Goal: Task Accomplishment & Management: Use online tool/utility

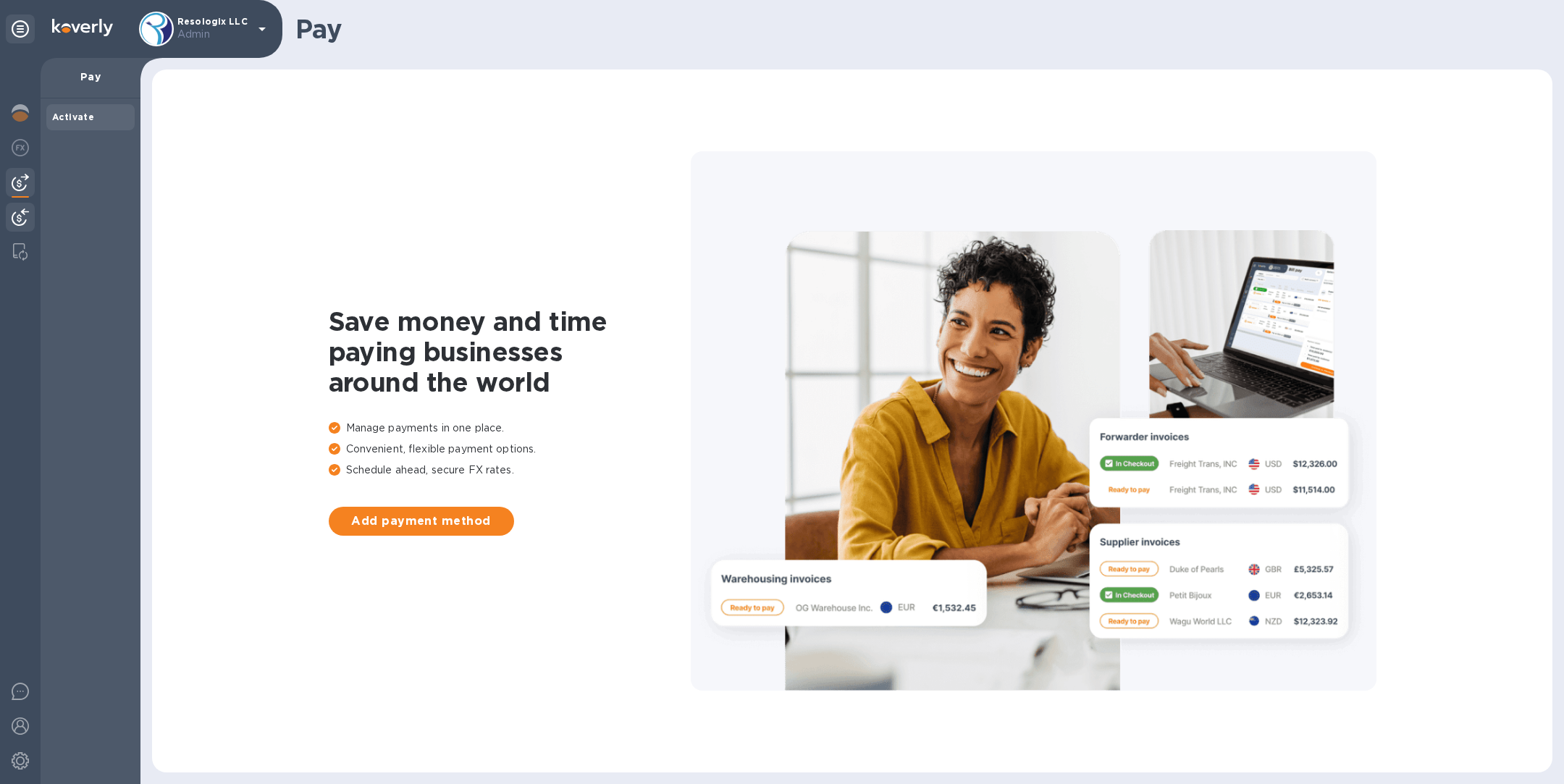
click at [13, 222] on img at bounding box center [20, 217] width 17 height 17
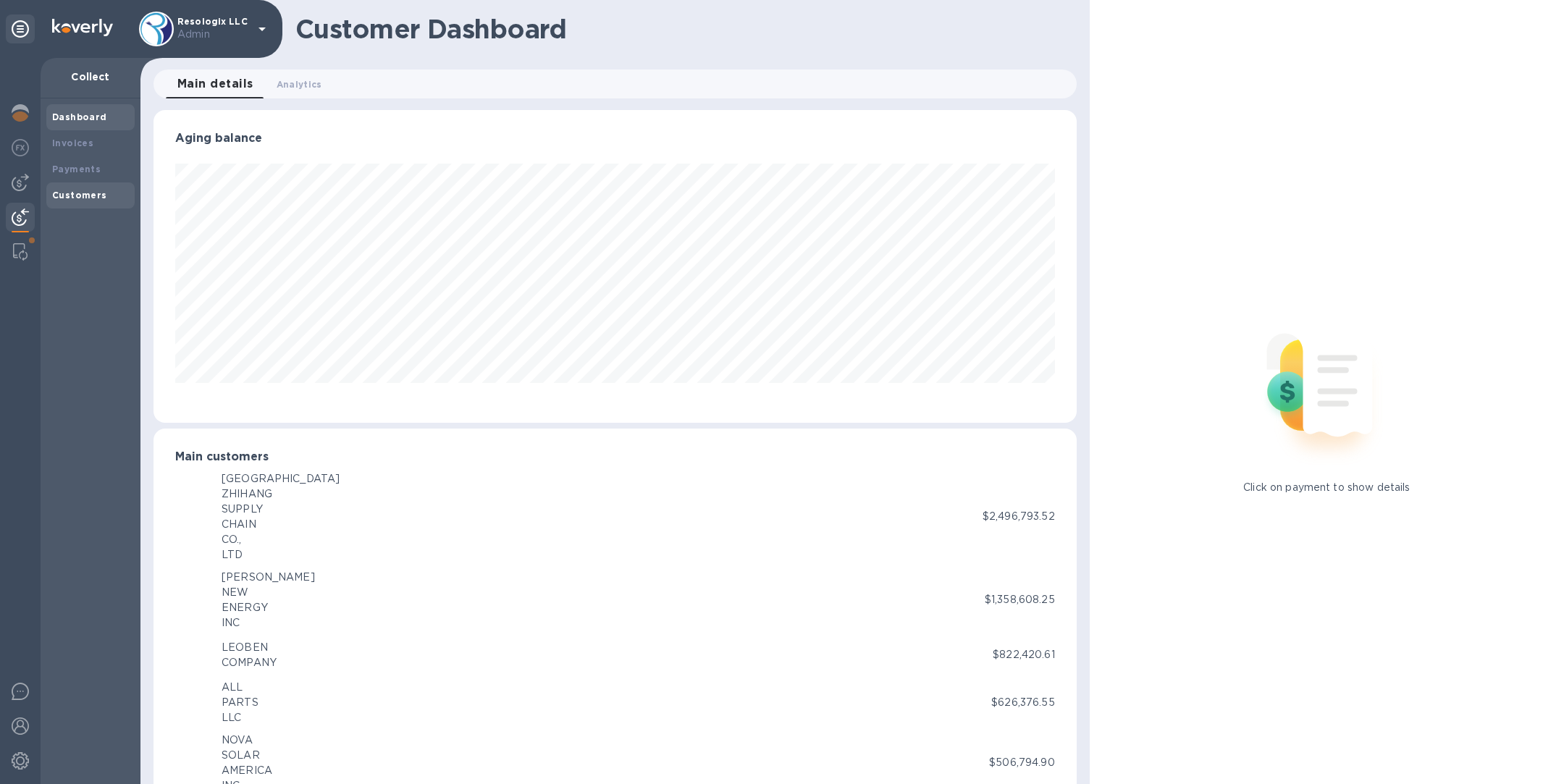
scroll to position [723526, 723080]
click at [83, 143] on b "Invoices" at bounding box center [72, 143] width 41 height 11
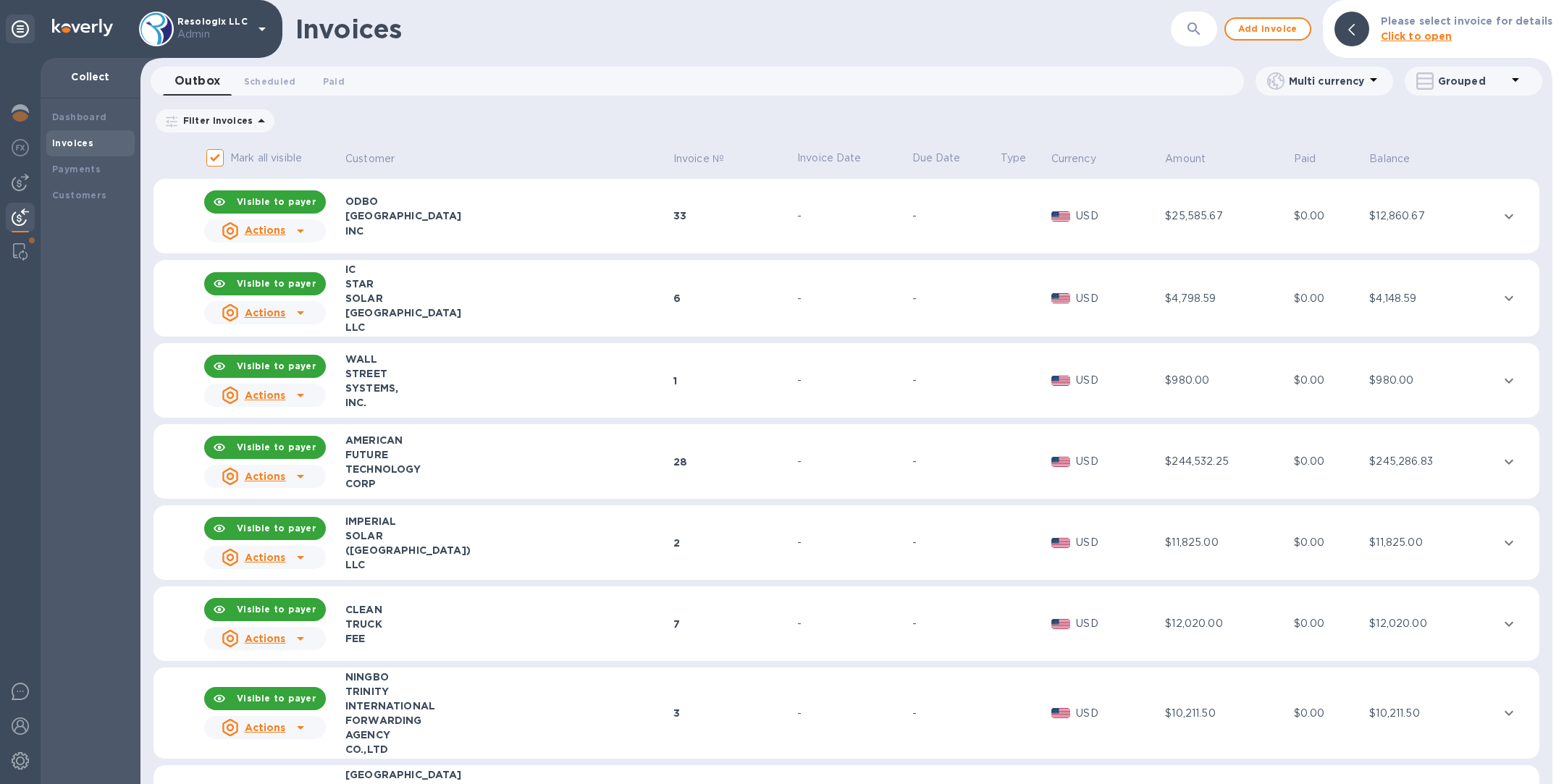
click at [1184, 28] on button "button" at bounding box center [1194, 29] width 35 height 35
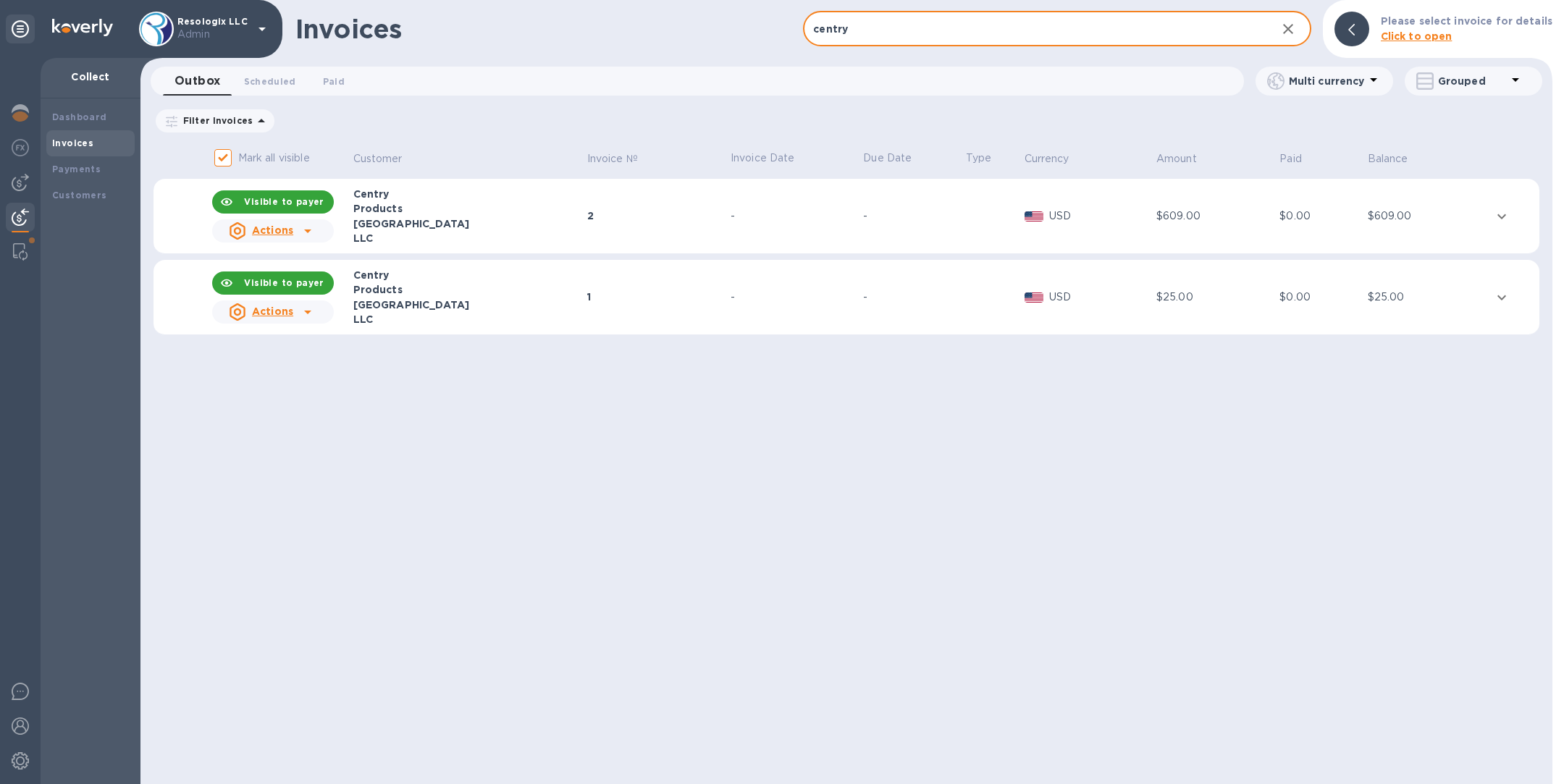
type input "centry"
click at [453, 299] on div "[GEOGRAPHIC_DATA]" at bounding box center [468, 305] width 230 height 14
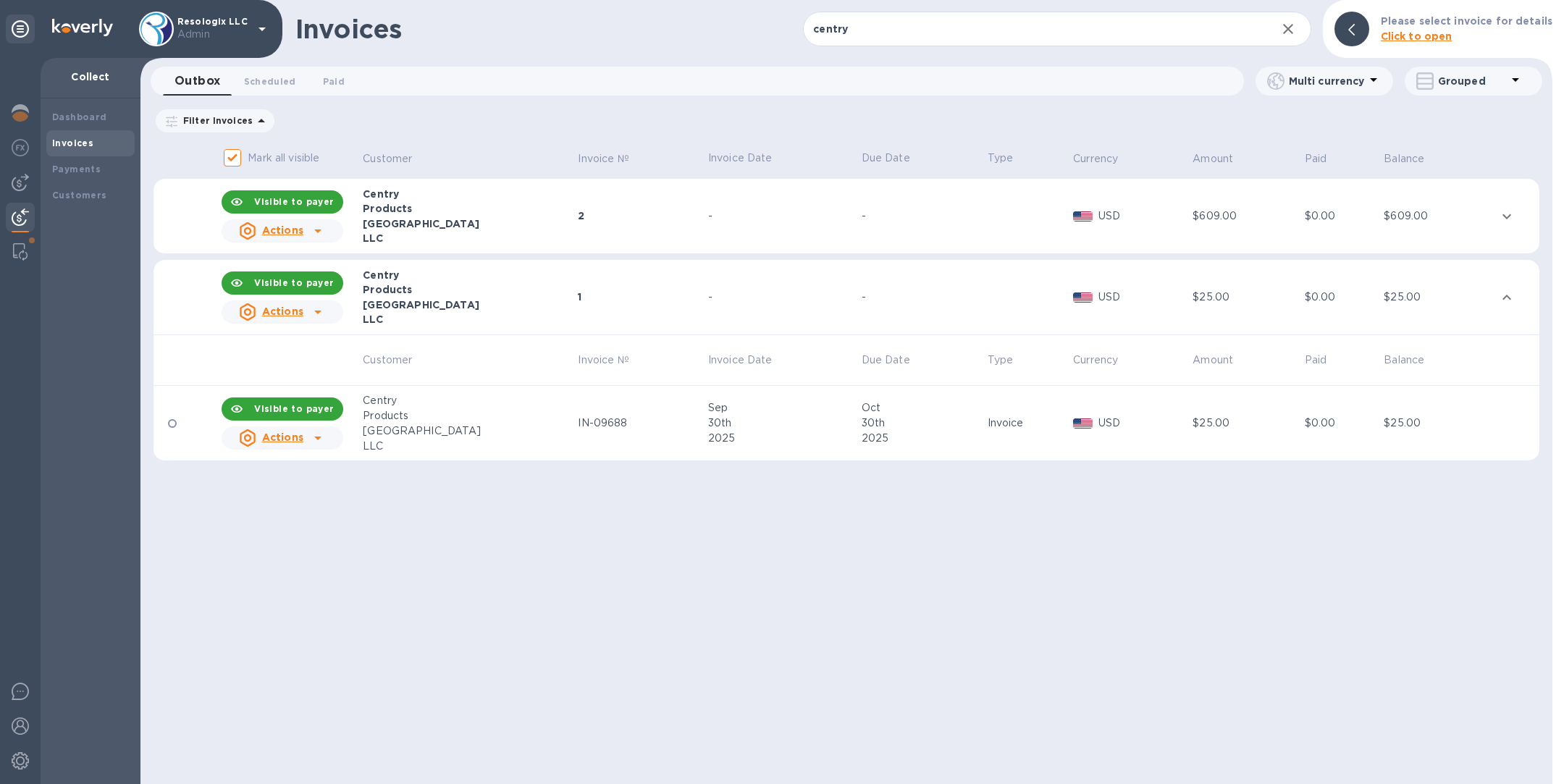
click at [416, 418] on div "Products" at bounding box center [468, 416] width 211 height 15
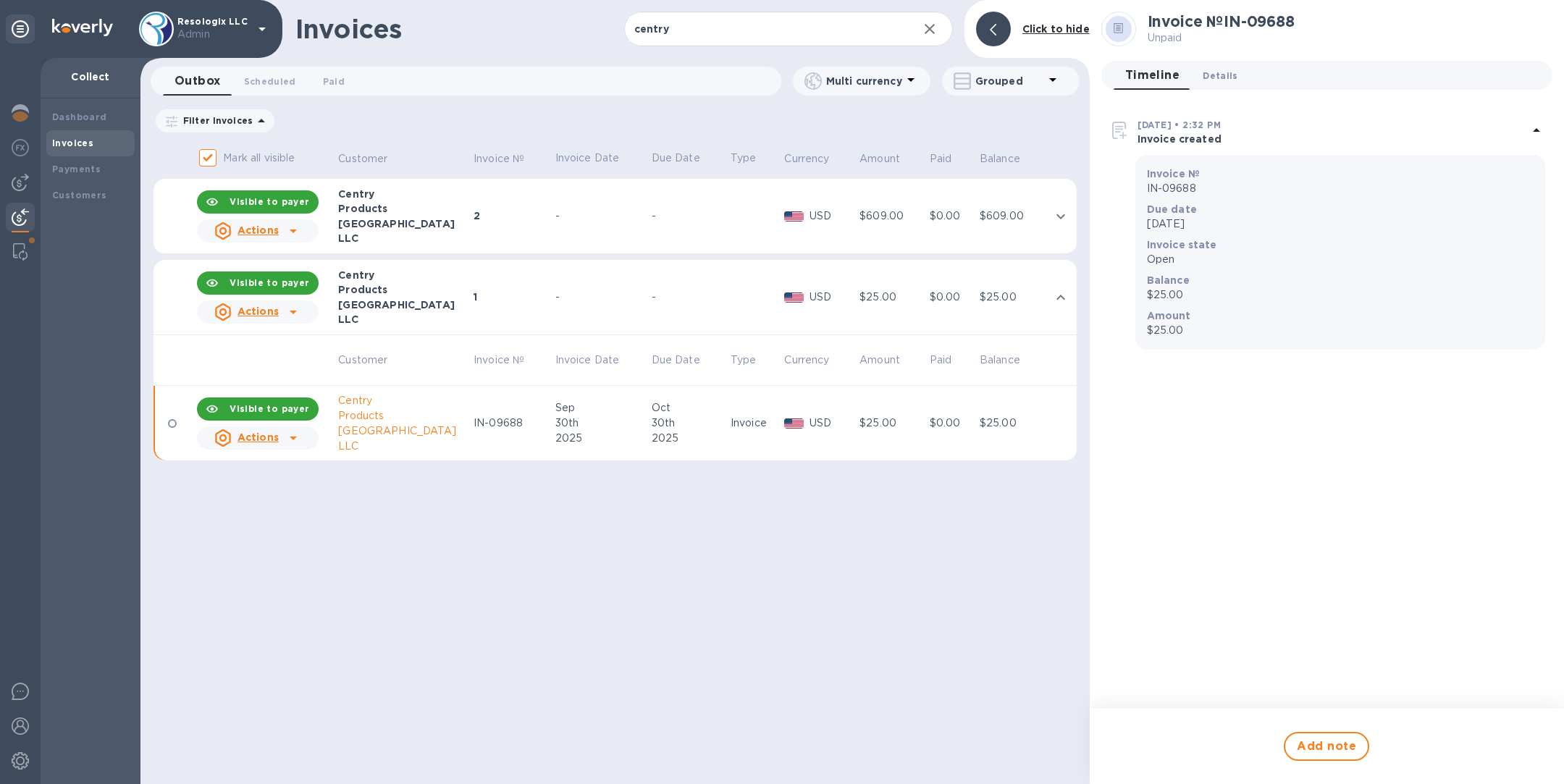
click at [1213, 73] on span "Details 0" at bounding box center [1220, 75] width 35 height 15
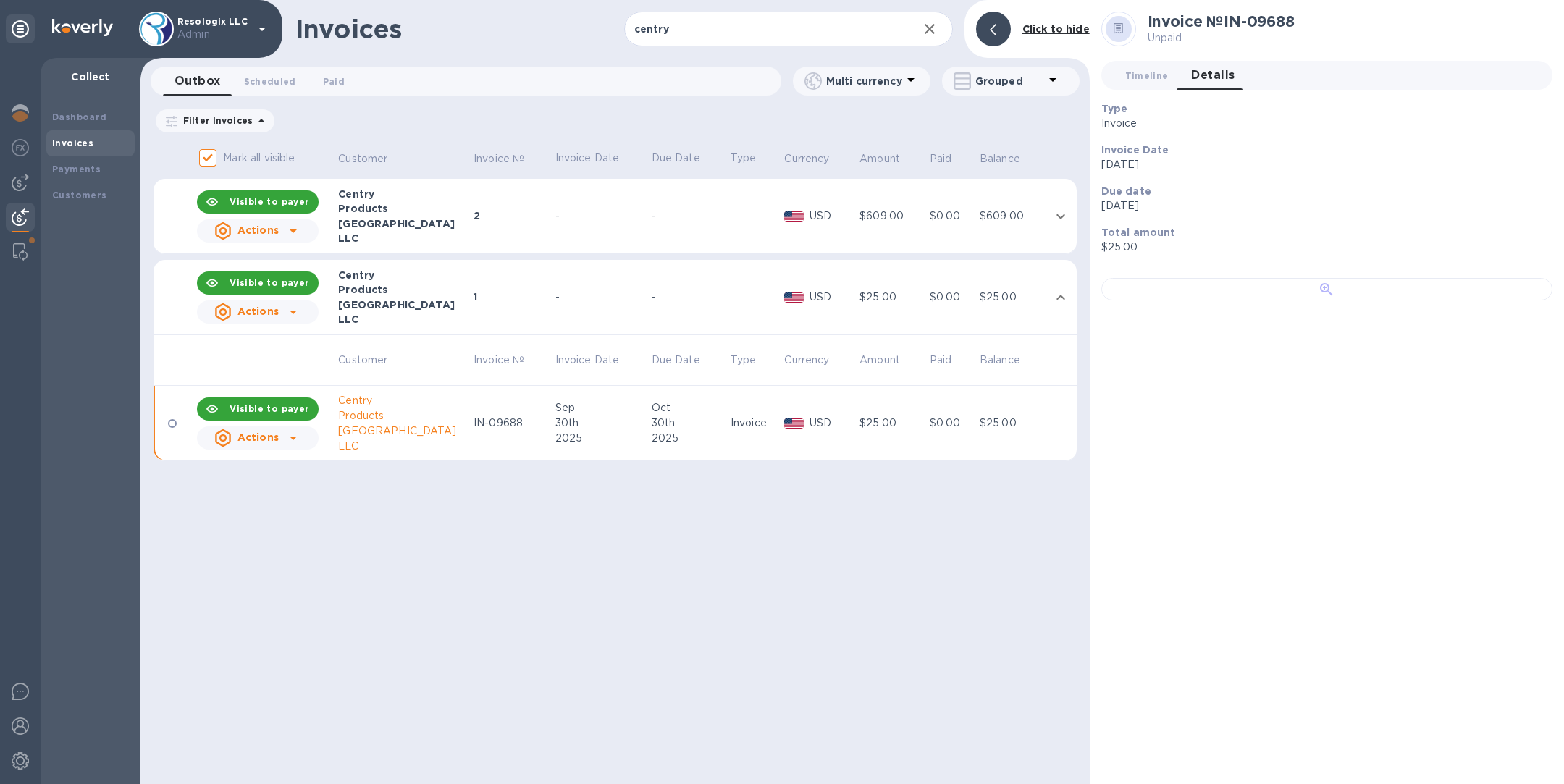
click at [1290, 300] on div at bounding box center [1327, 289] width 451 height 22
click at [474, 222] on div "2" at bounding box center [512, 216] width 77 height 14
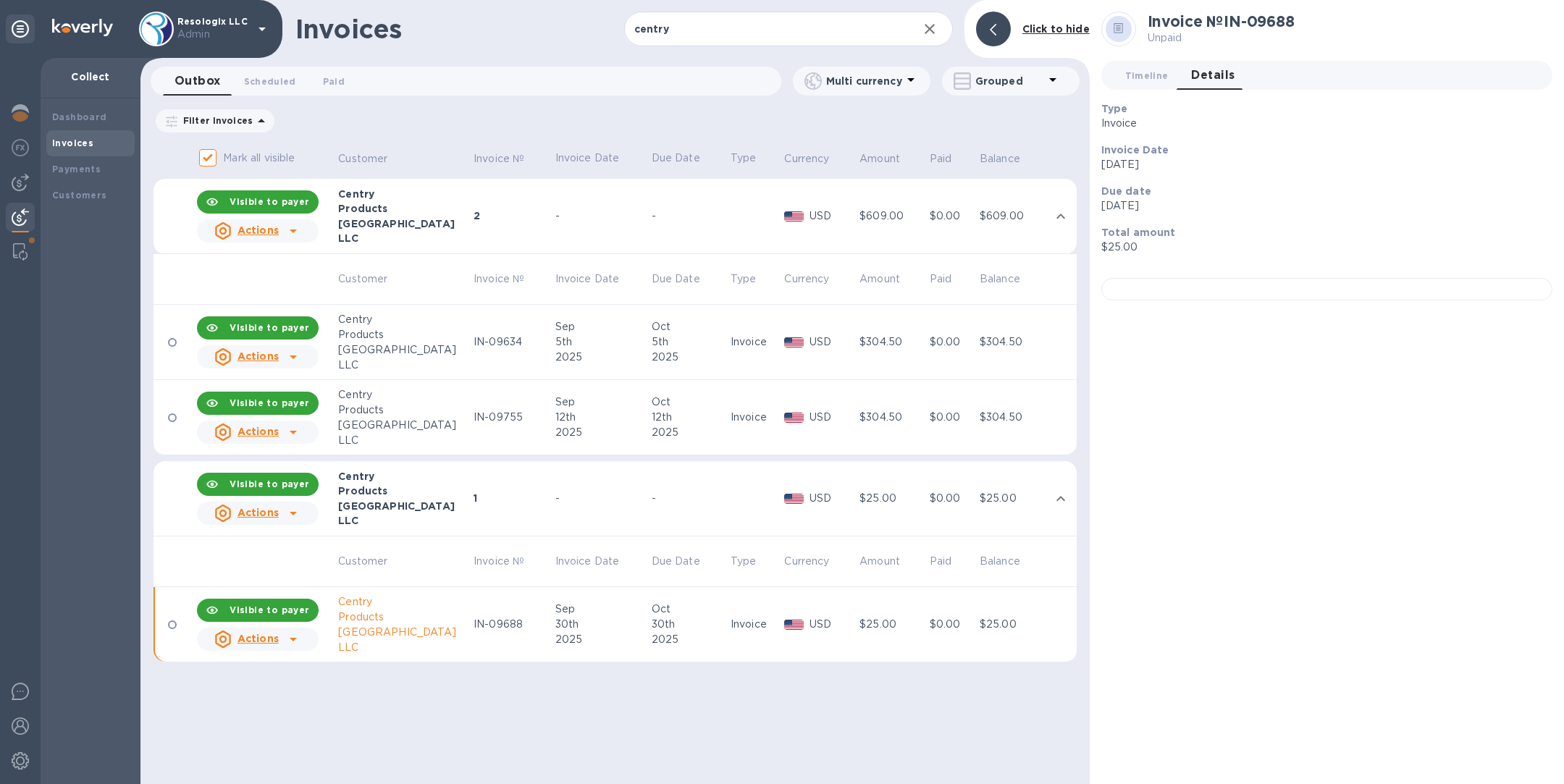
click at [413, 351] on div "[GEOGRAPHIC_DATA]" at bounding box center [403, 350] width 131 height 15
click at [1232, 300] on div at bounding box center [1327, 289] width 451 height 22
click at [416, 227] on div "[GEOGRAPHIC_DATA]" at bounding box center [403, 224] width 131 height 14
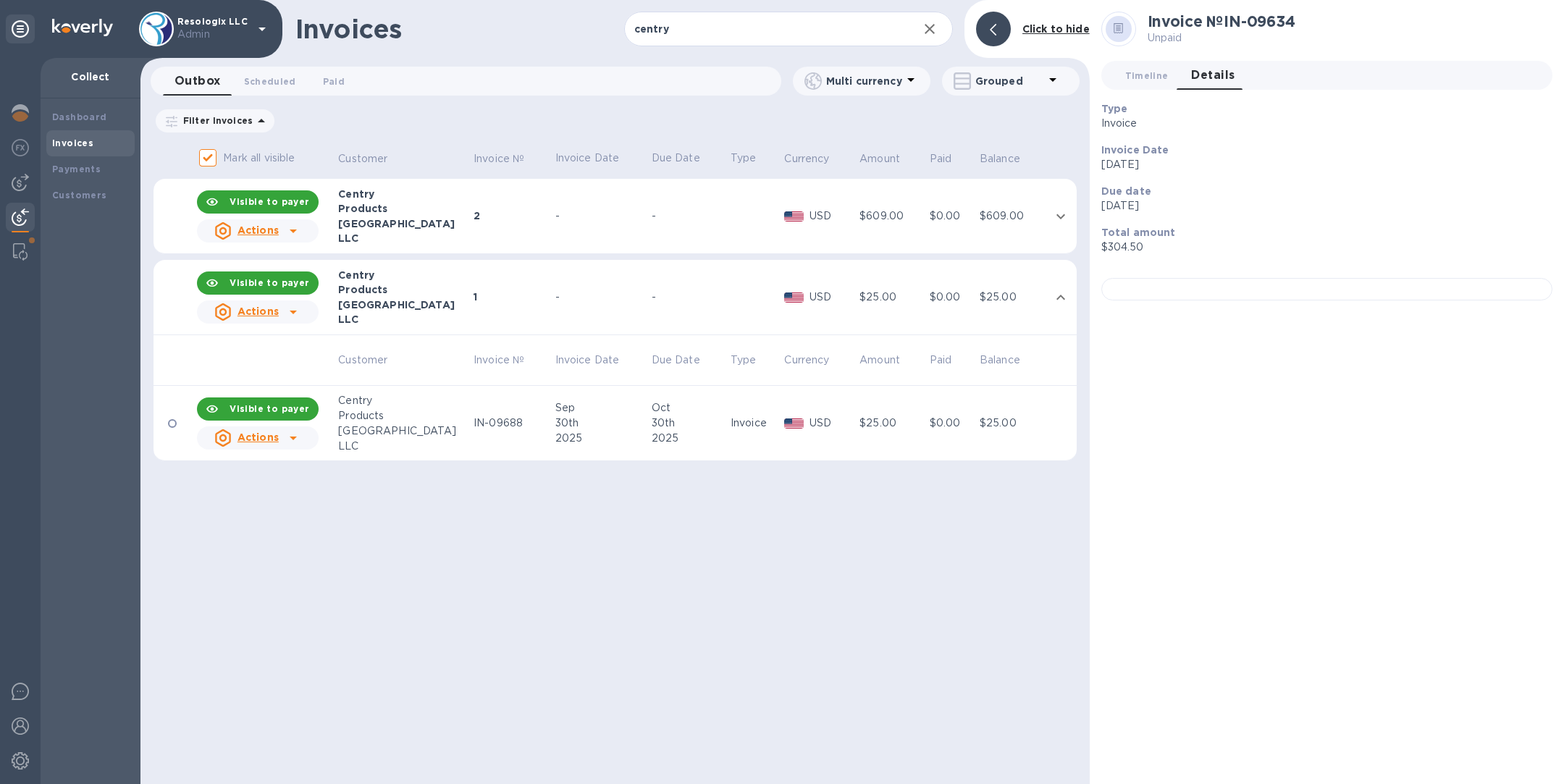
click at [399, 303] on div "[GEOGRAPHIC_DATA]" at bounding box center [403, 305] width 131 height 14
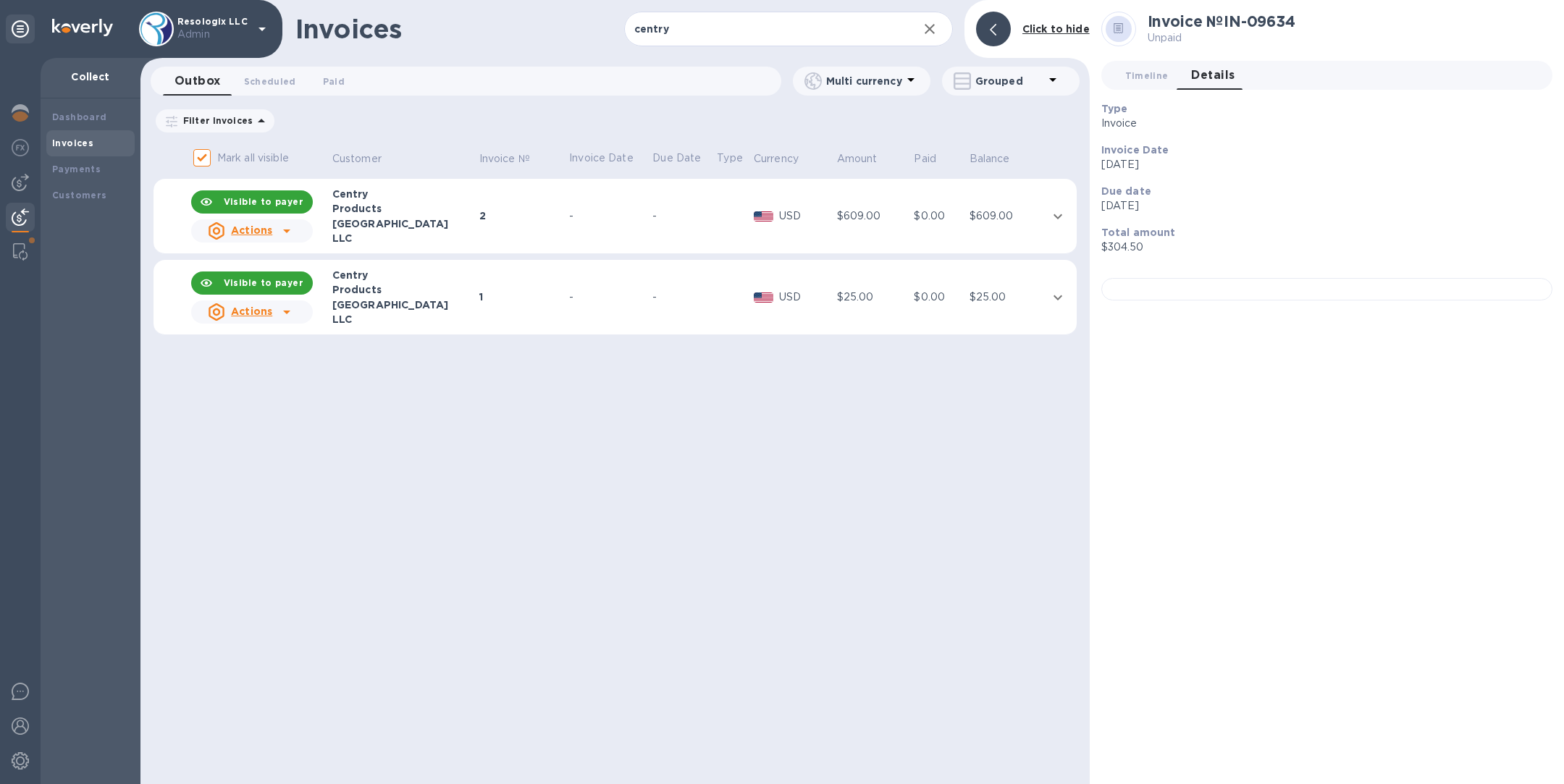
click at [418, 232] on div "LLC" at bounding box center [403, 238] width 143 height 14
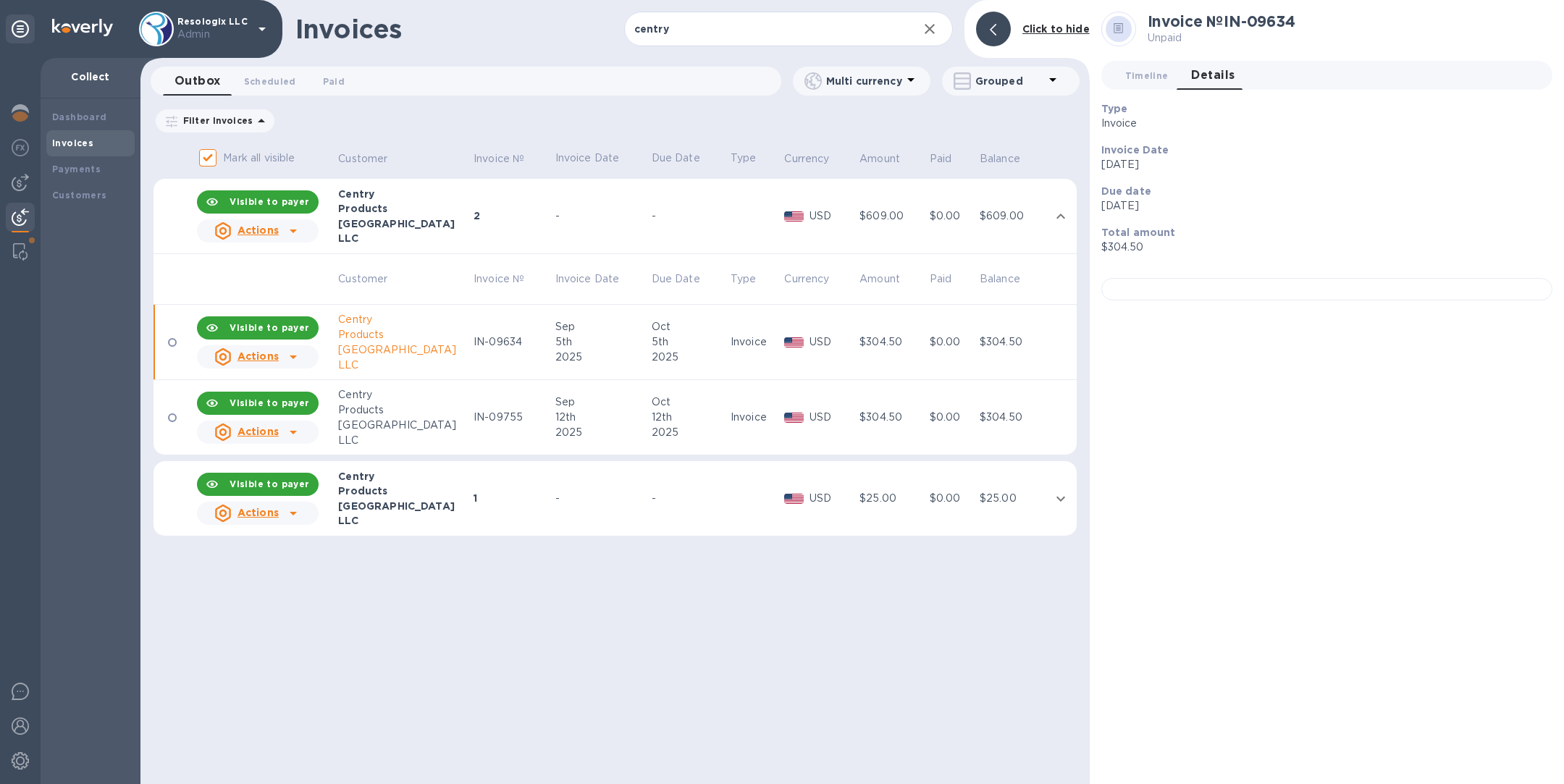
click at [471, 429] on td "IN-09755" at bounding box center [512, 418] width 82 height 75
click at [1192, 300] on div at bounding box center [1327, 289] width 451 height 22
click at [491, 230] on td "2" at bounding box center [512, 216] width 82 height 75
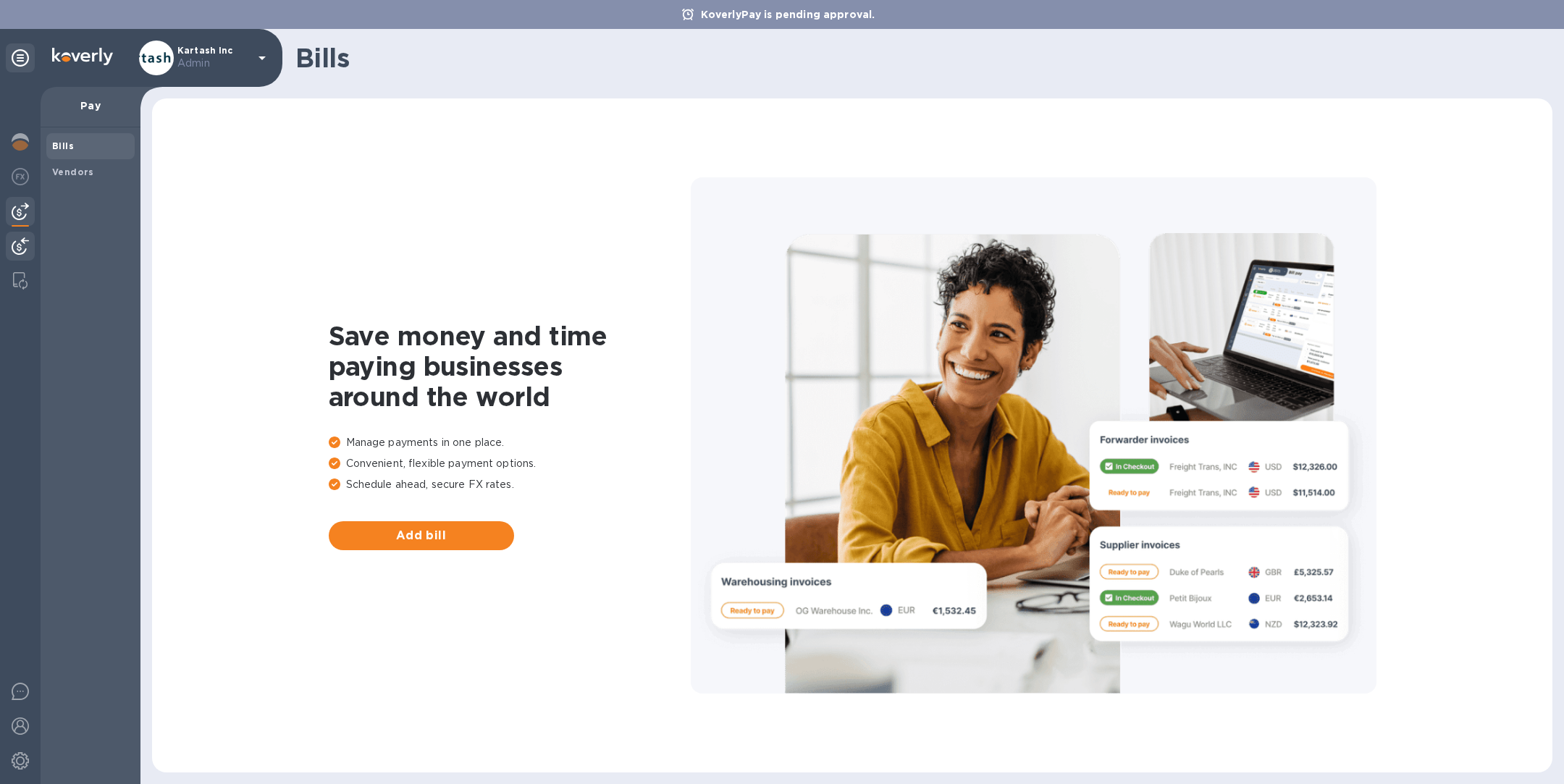
click at [21, 247] on img at bounding box center [20, 246] width 17 height 17
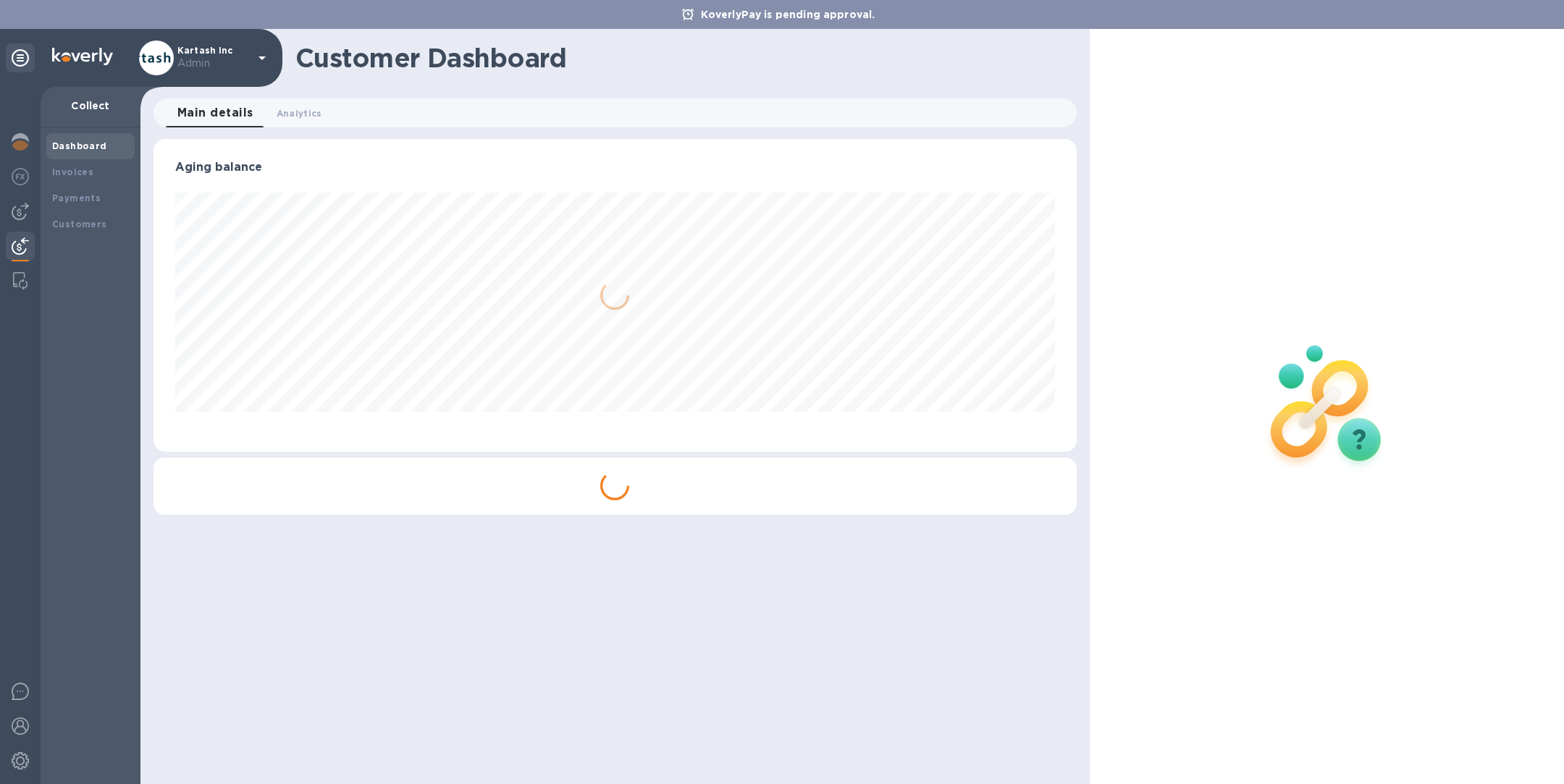
scroll to position [313, 922]
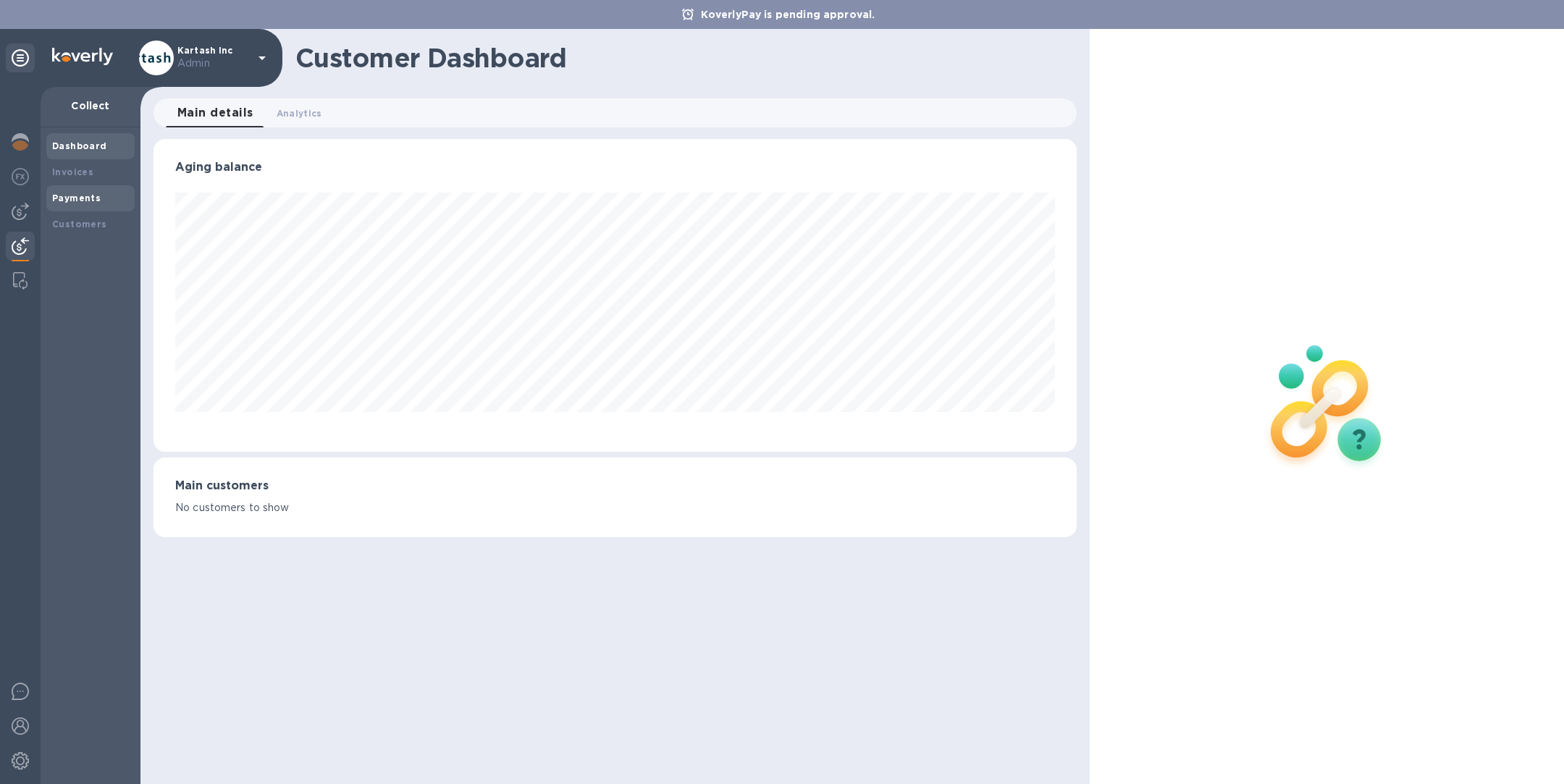
click at [67, 189] on div "Payments" at bounding box center [91, 198] width 88 height 26
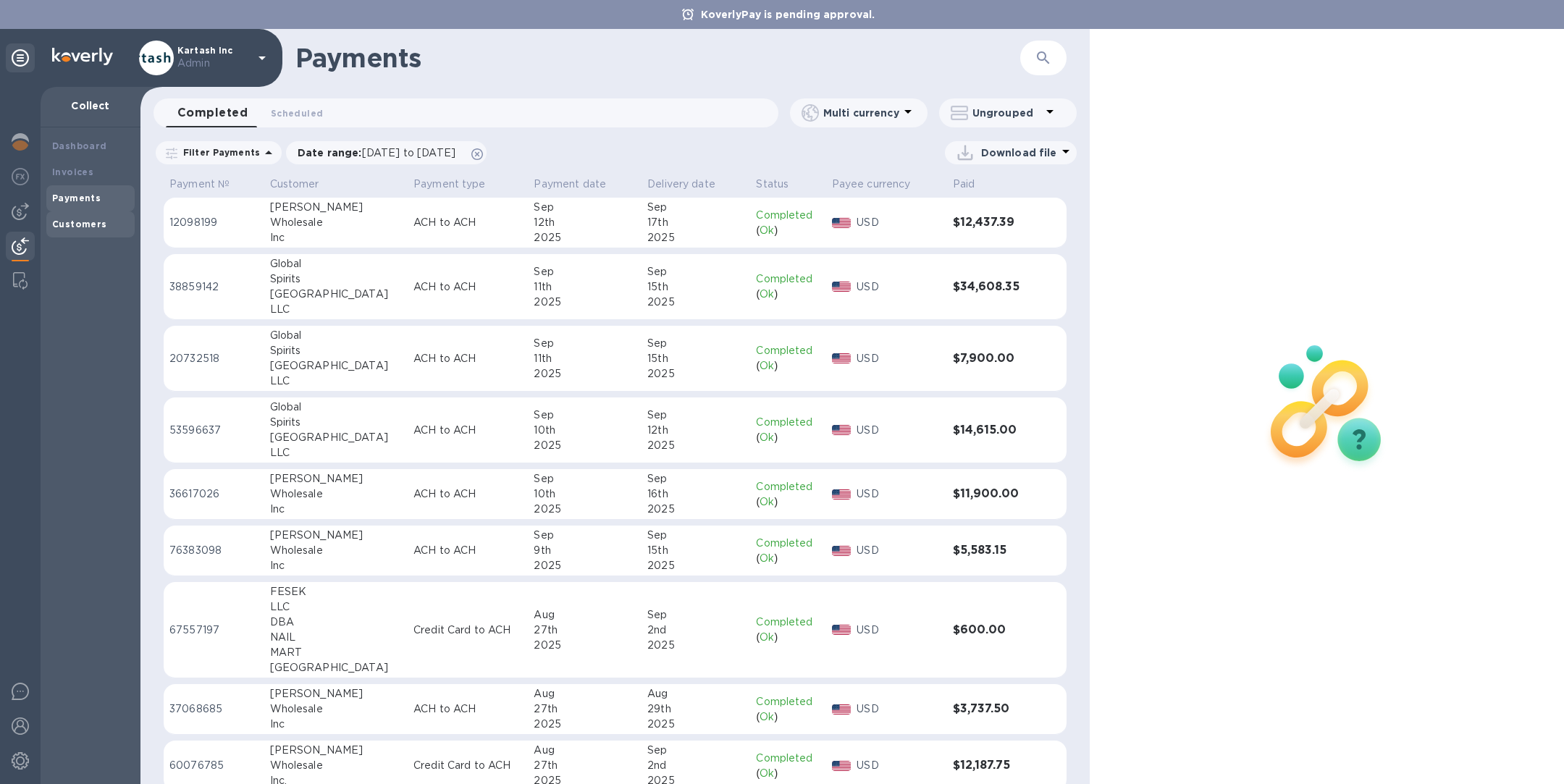
click at [93, 222] on b "Customers" at bounding box center [80, 224] width 55 height 11
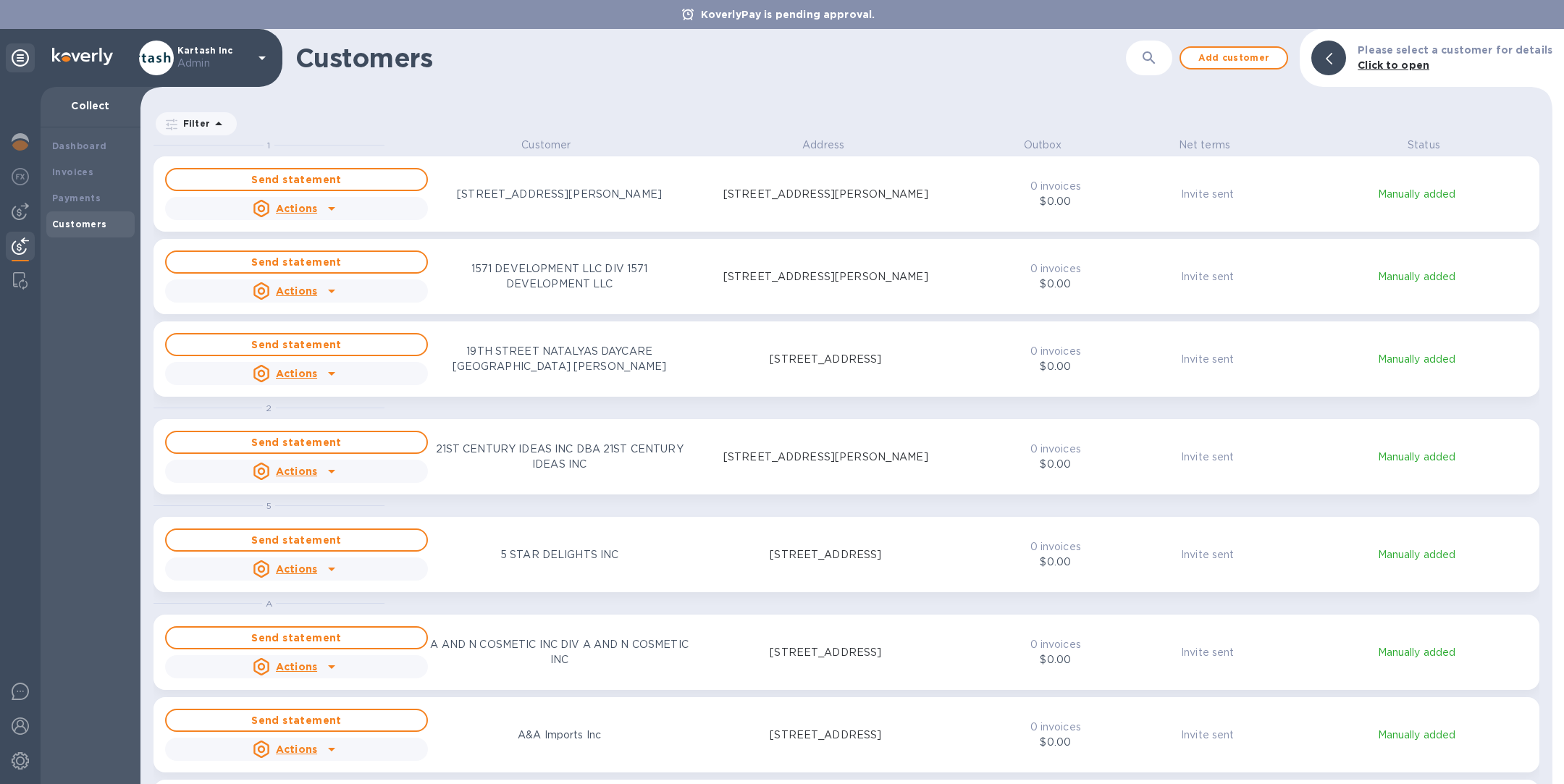
scroll to position [628, 1406]
click at [90, 194] on b "Payments" at bounding box center [76, 198] width 49 height 11
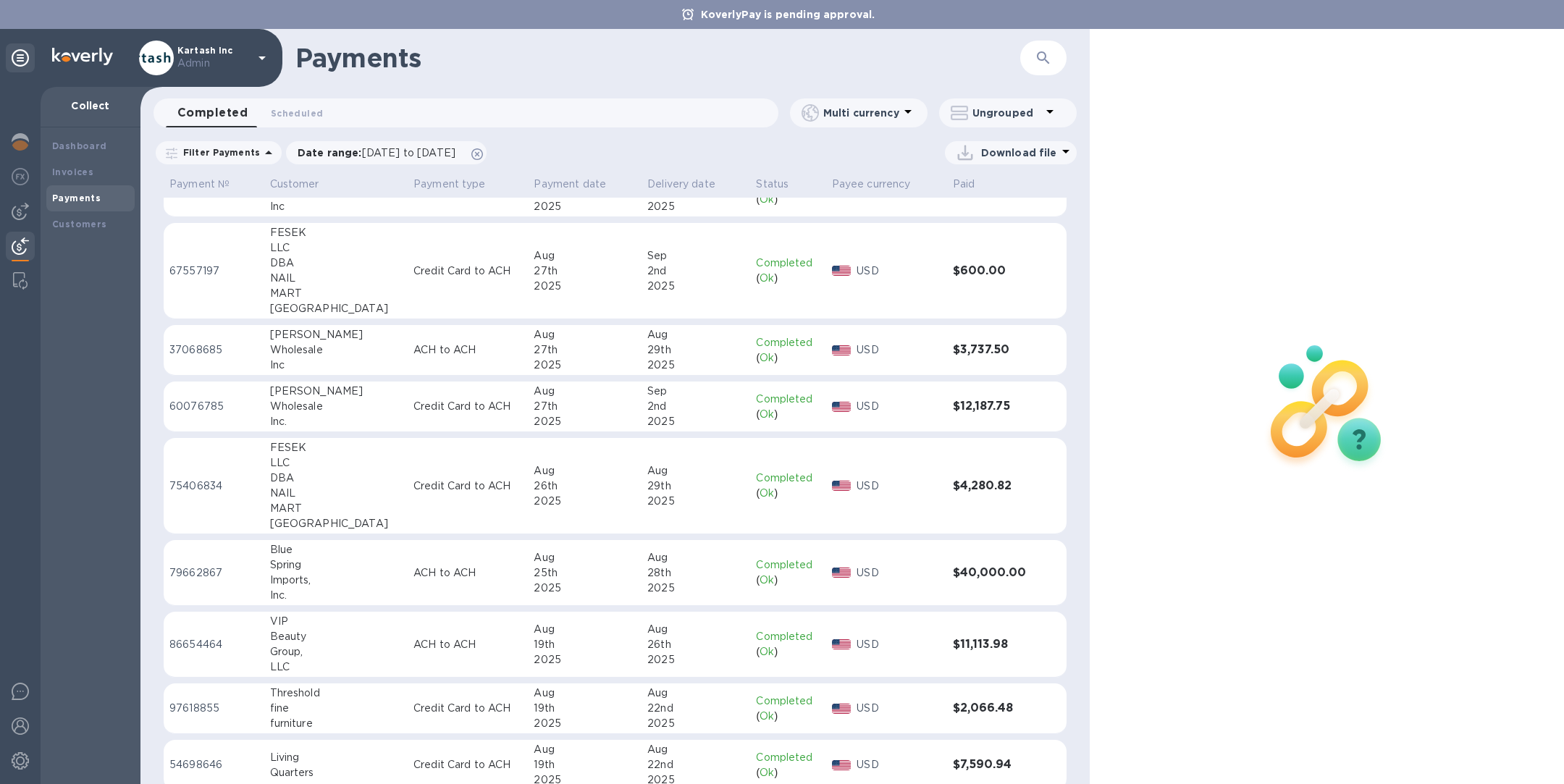
scroll to position [376, 0]
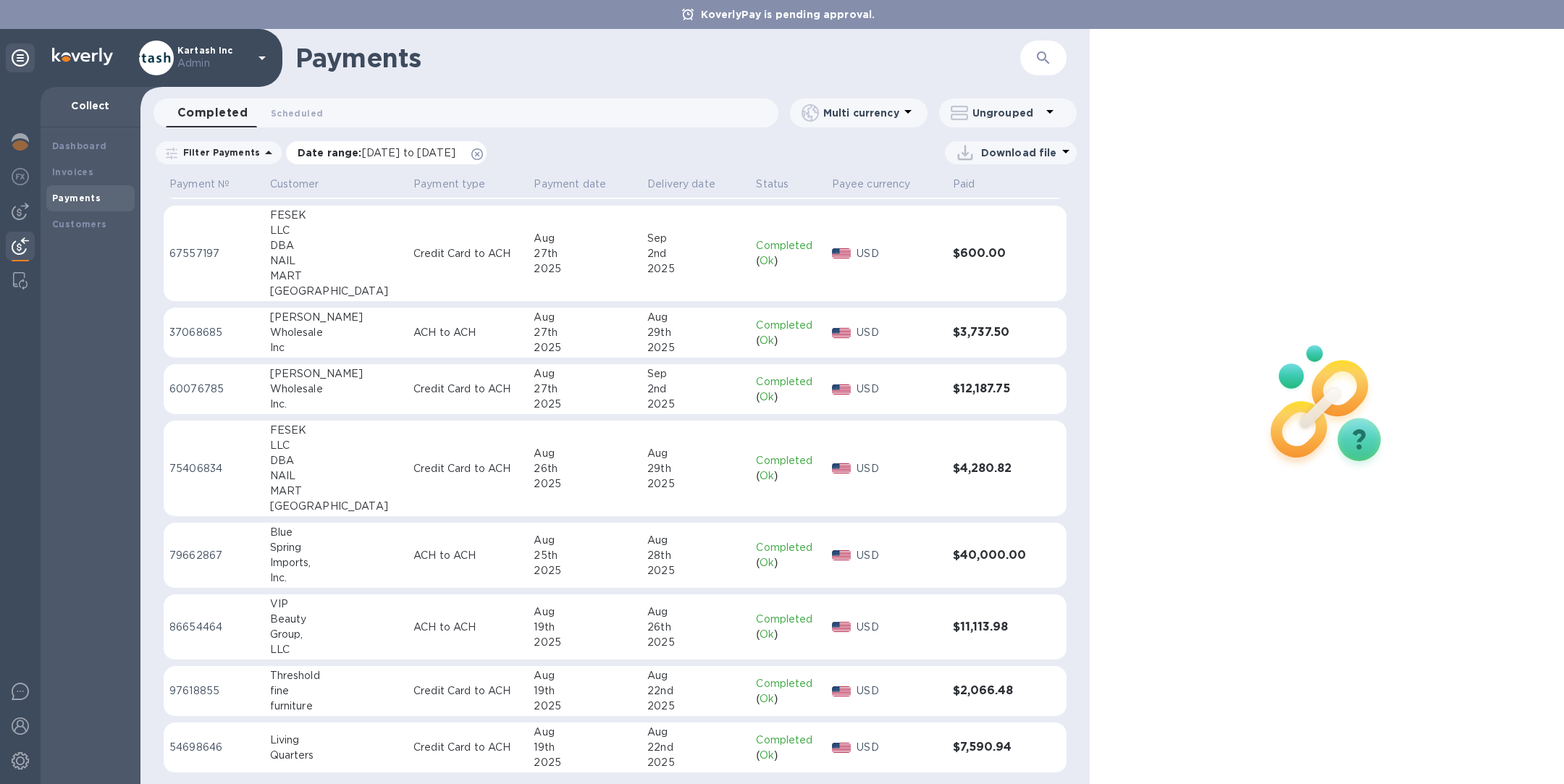
click at [483, 153] on icon at bounding box center [477, 154] width 12 height 12
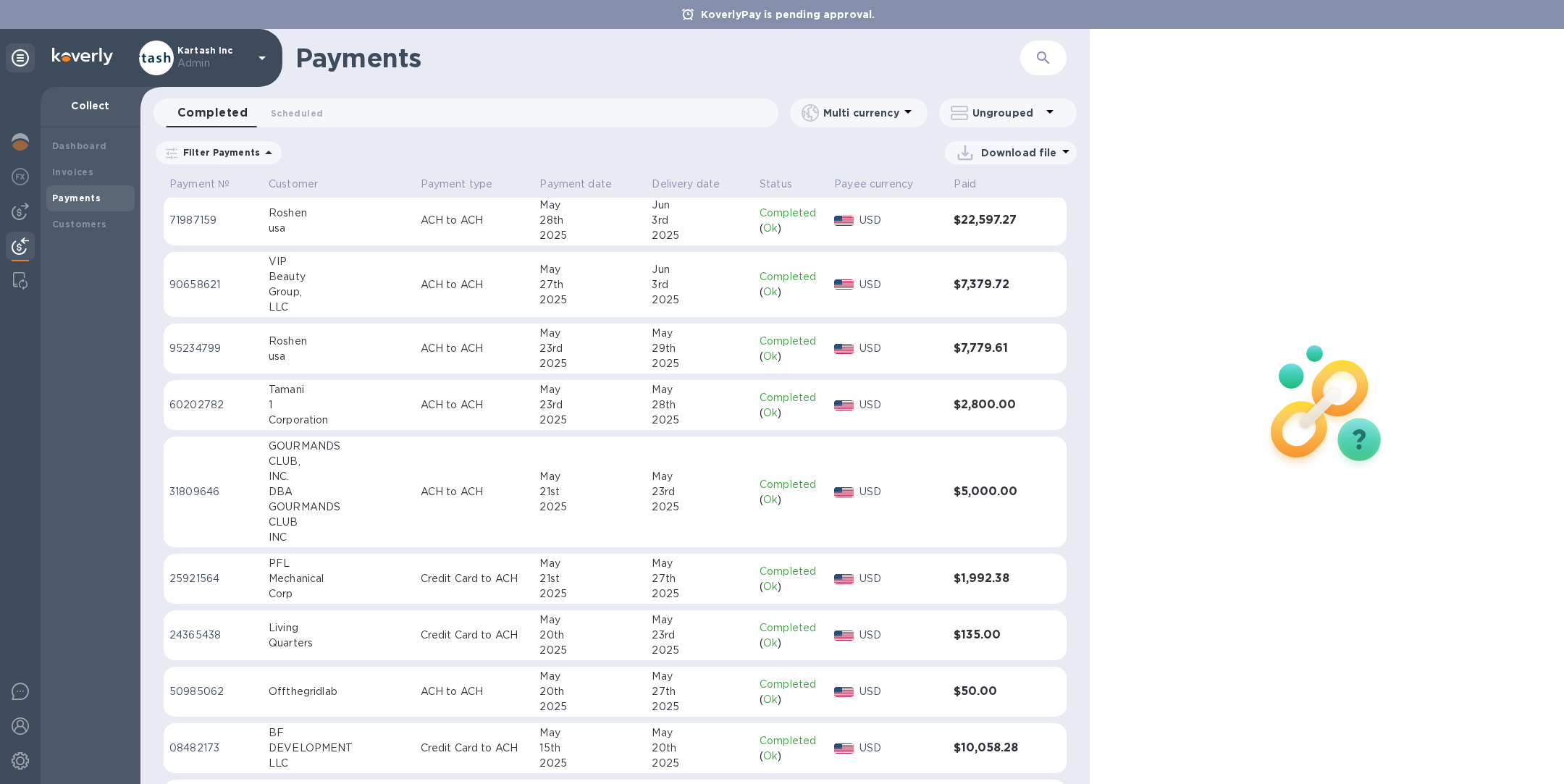
scroll to position [3193, 0]
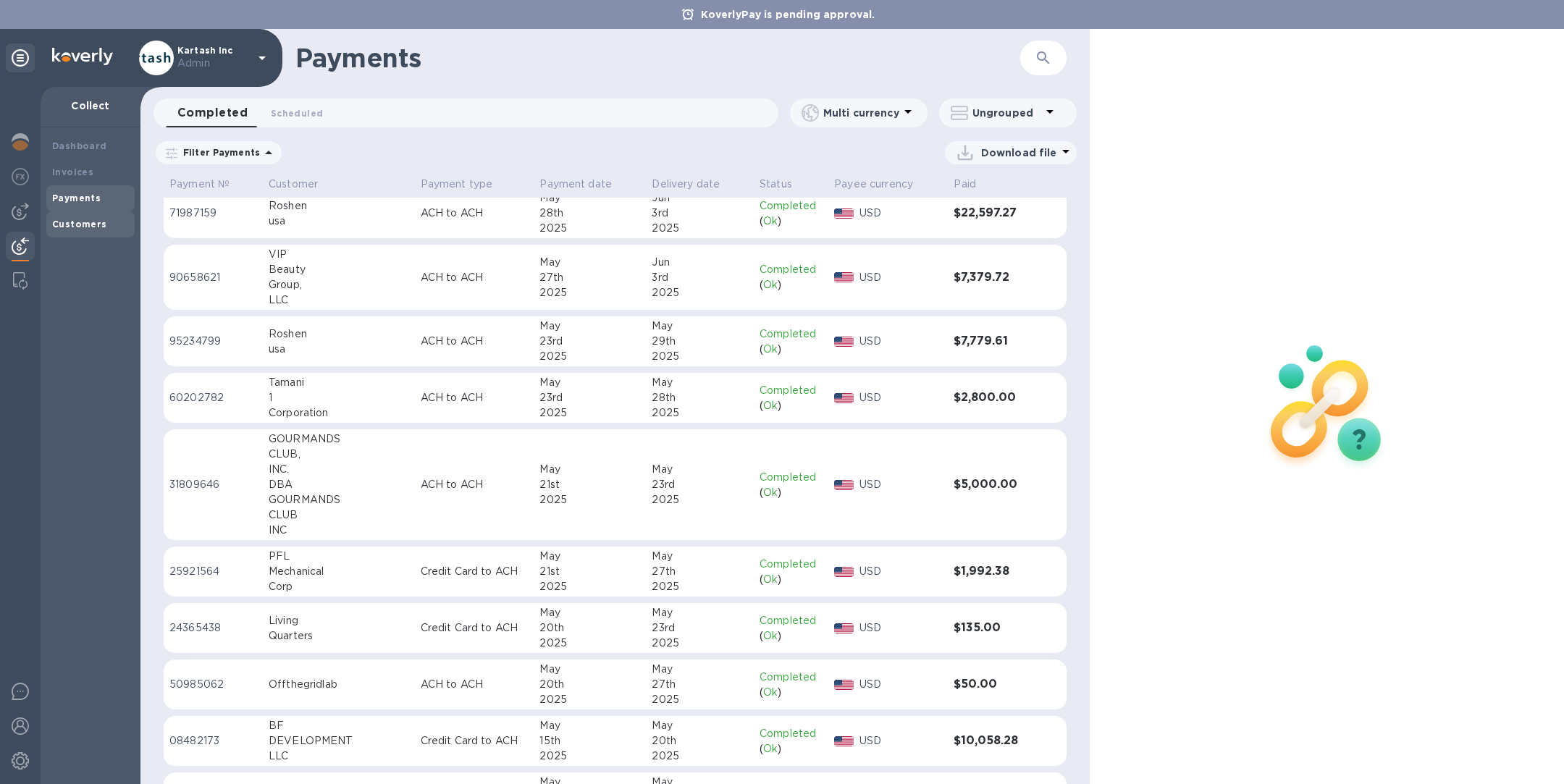
click at [101, 229] on b "Customers" at bounding box center [80, 224] width 55 height 11
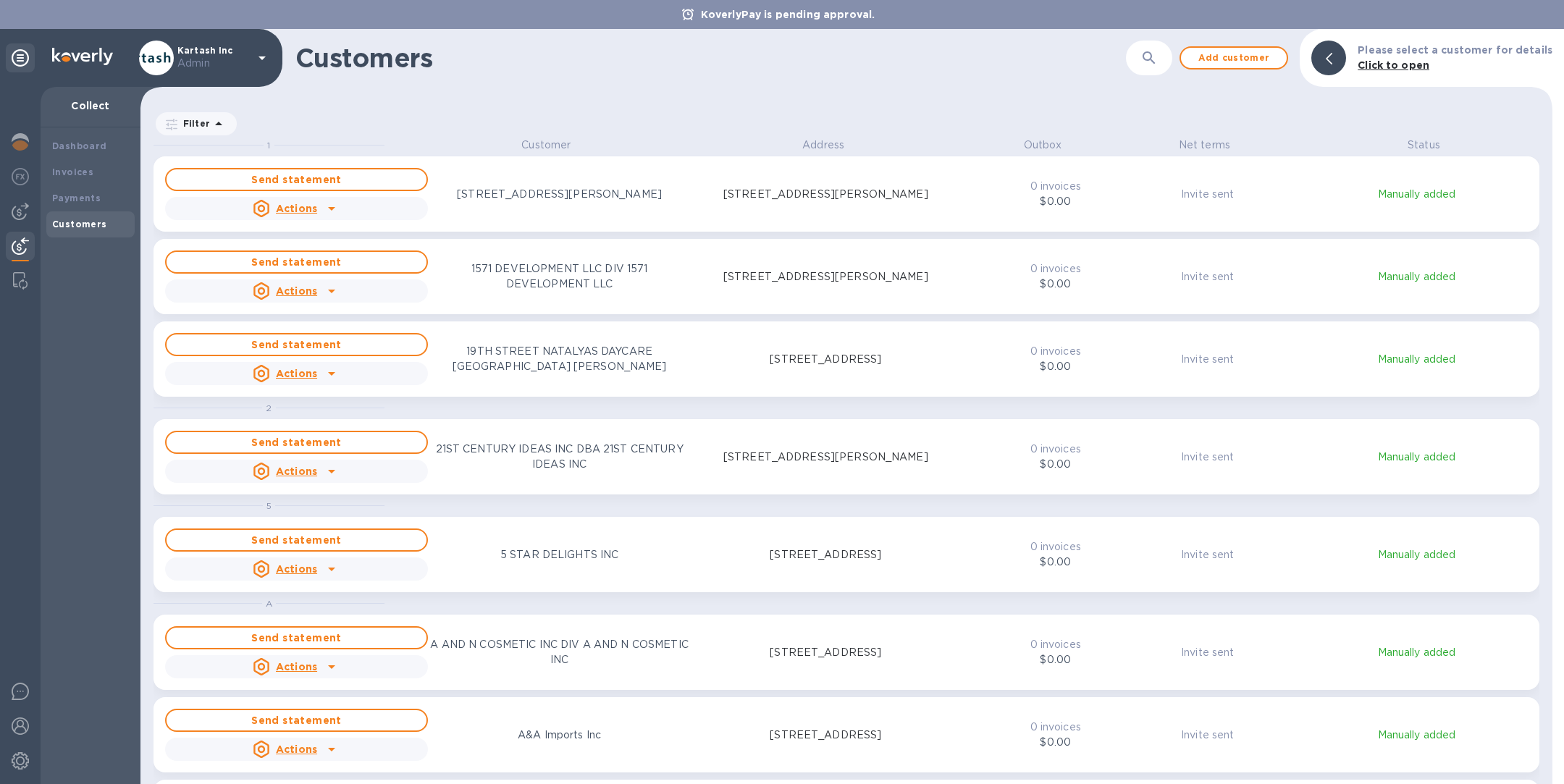
scroll to position [628, 1406]
click at [1166, 60] on button "button" at bounding box center [1149, 58] width 35 height 35
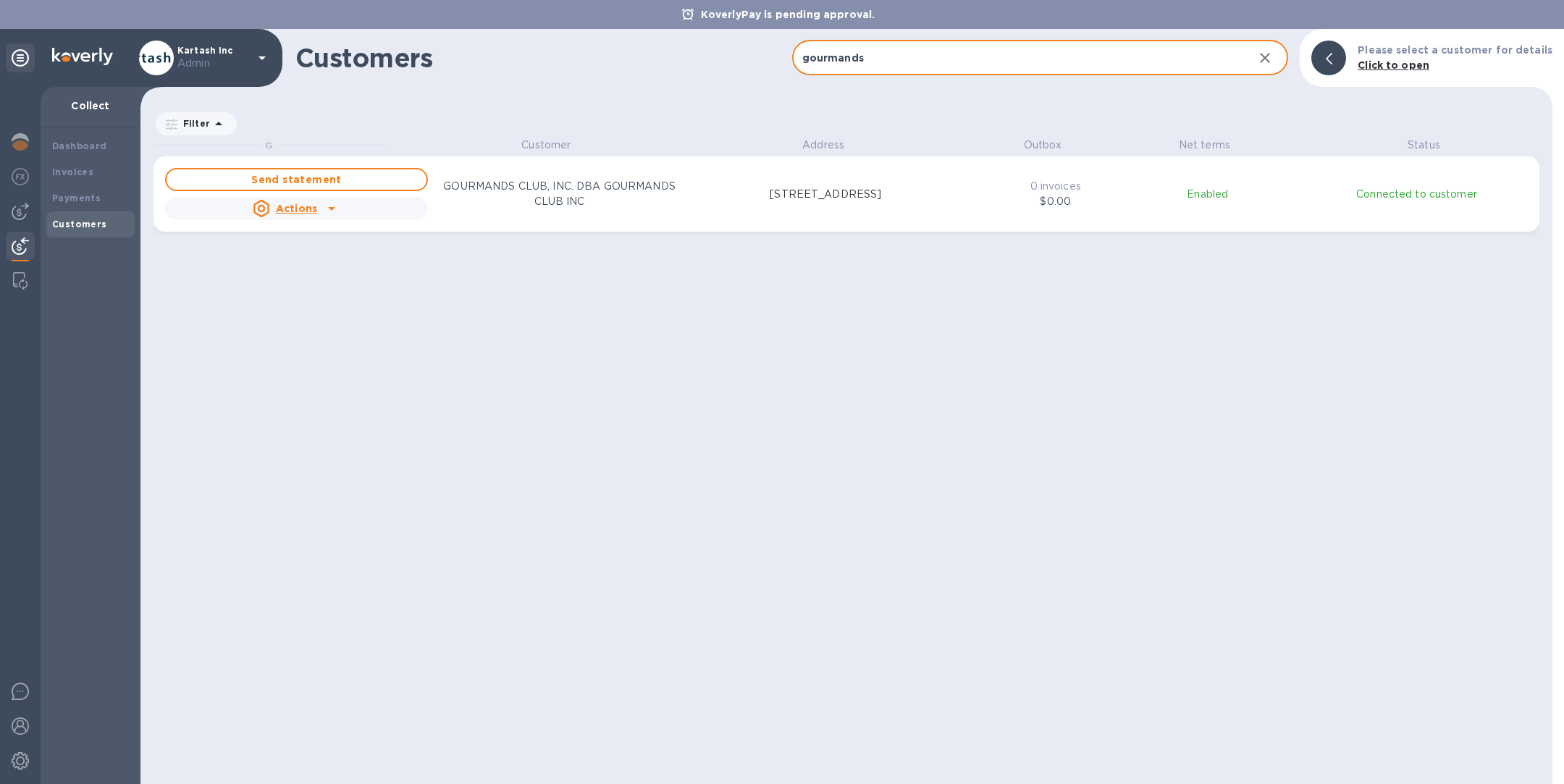
scroll to position [17, 6]
type input "gourmands"
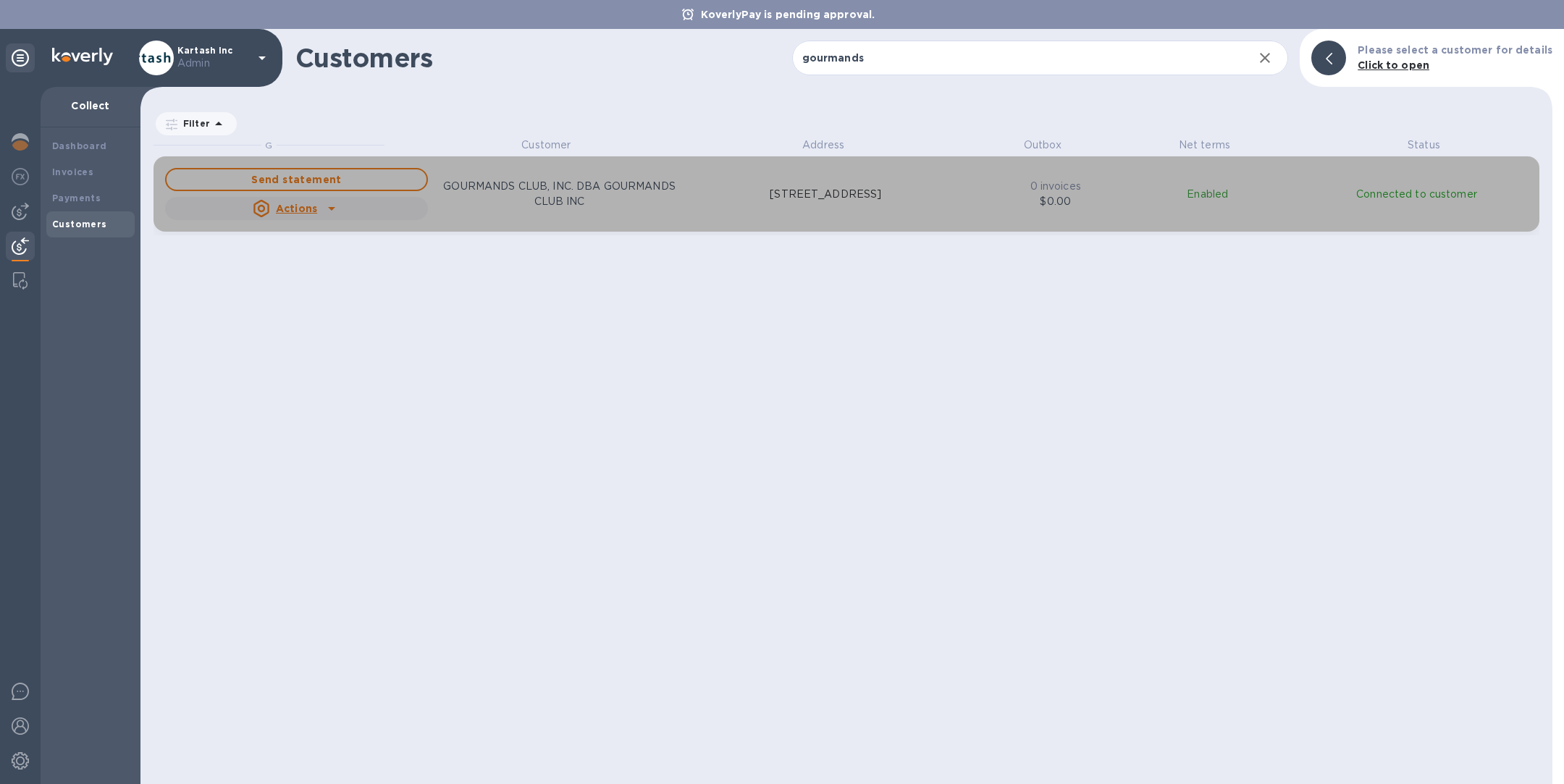
click at [770, 187] on p "[STREET_ADDRESS]" at bounding box center [825, 194] width 112 height 15
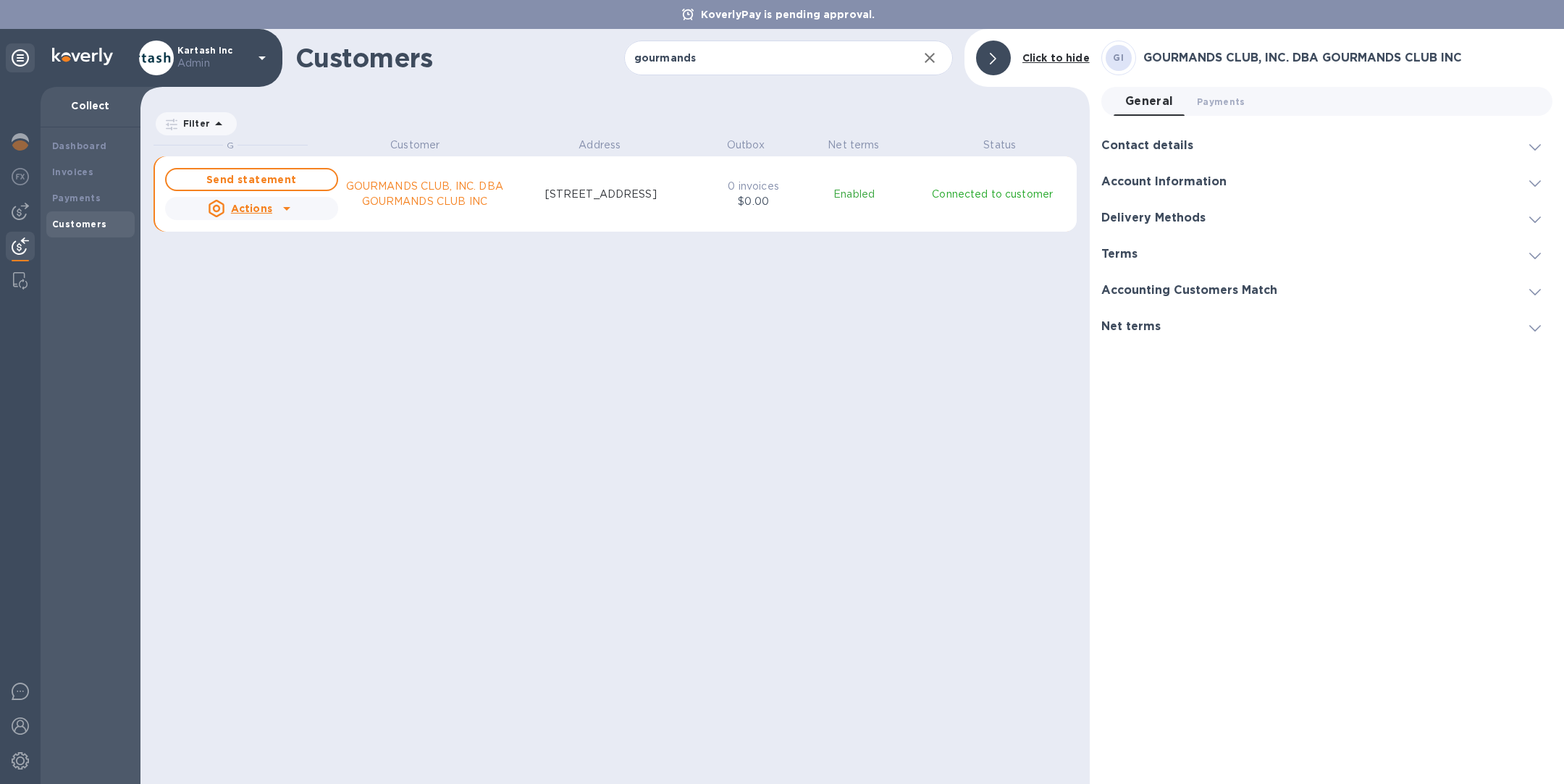
click at [1141, 326] on h3 "Net terms" at bounding box center [1131, 326] width 59 height 14
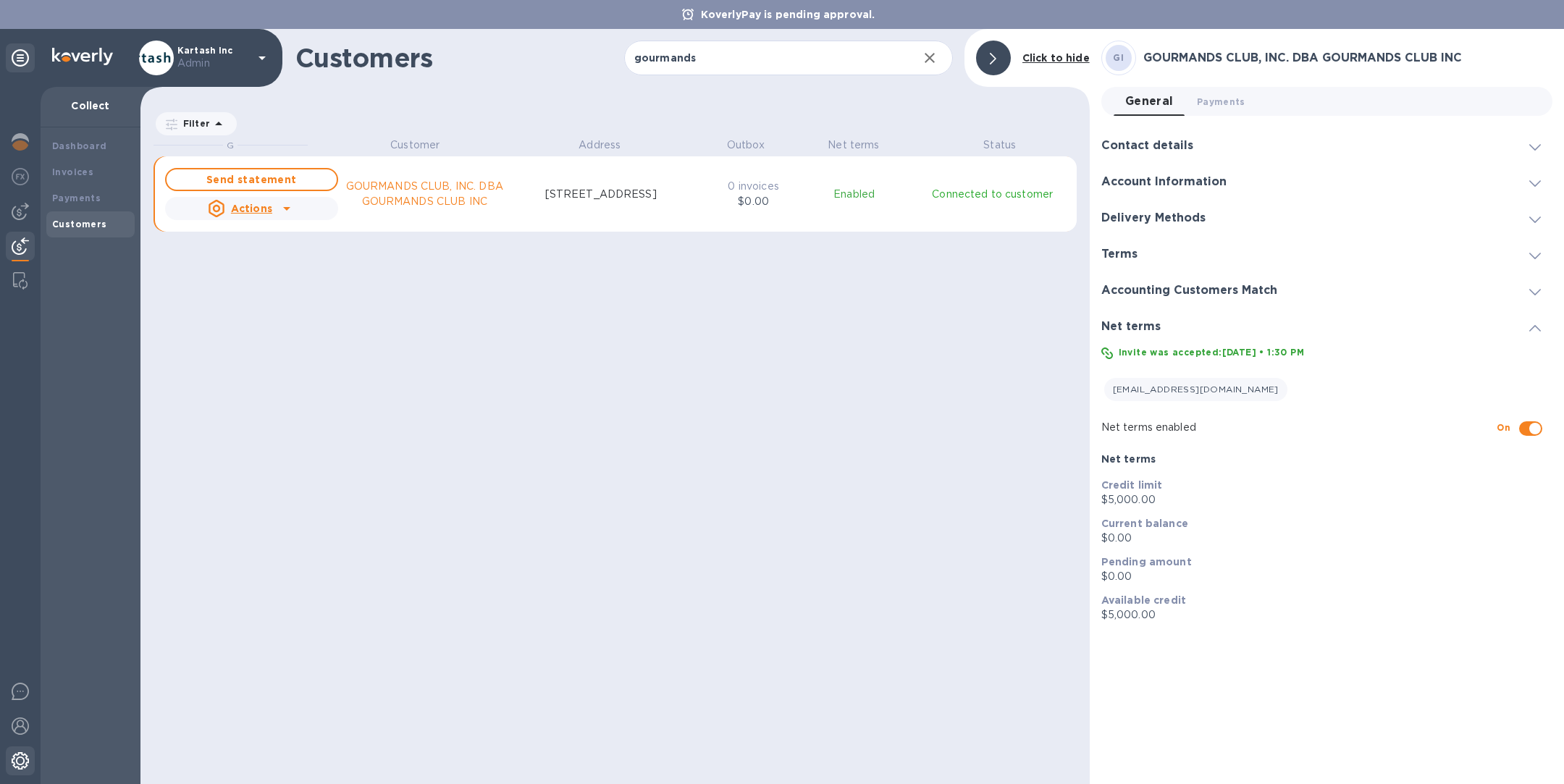
click at [20, 767] on img at bounding box center [20, 761] width 17 height 17
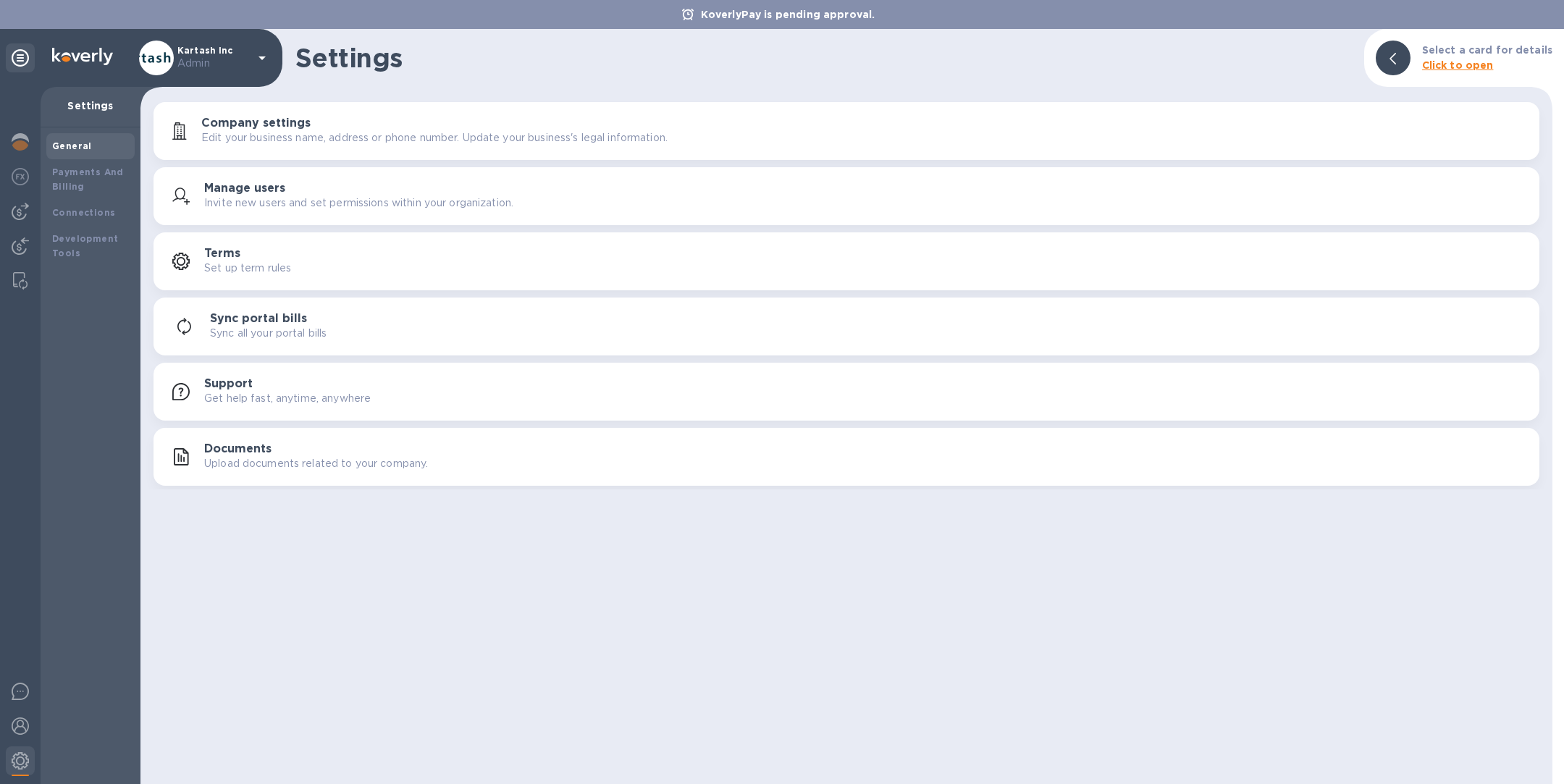
click at [242, 134] on p "Edit your business name, address or phone number. Update your business's legal …" at bounding box center [434, 138] width 466 height 15
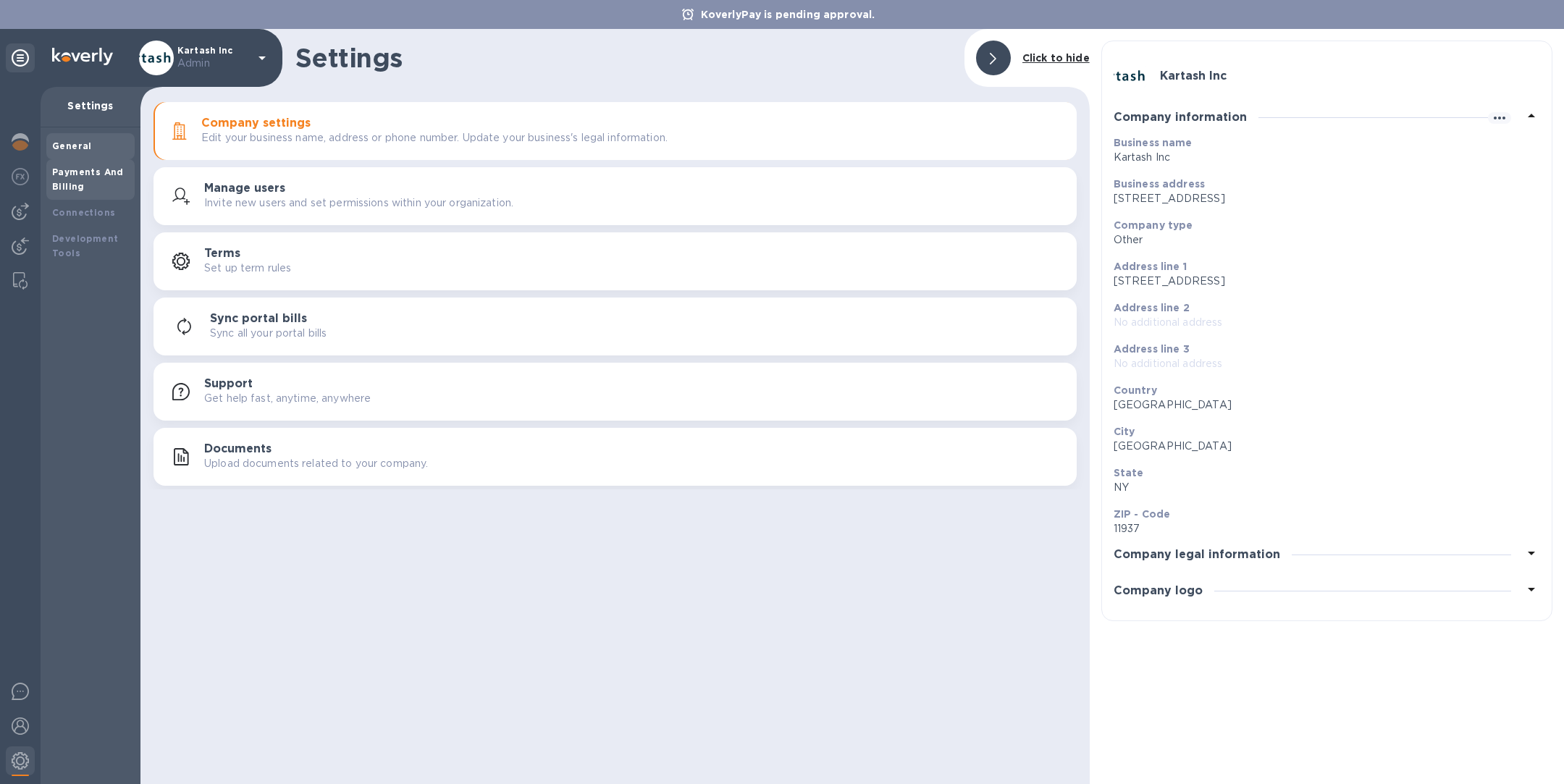
click at [75, 182] on b "Payments And Billing" at bounding box center [88, 179] width 72 height 25
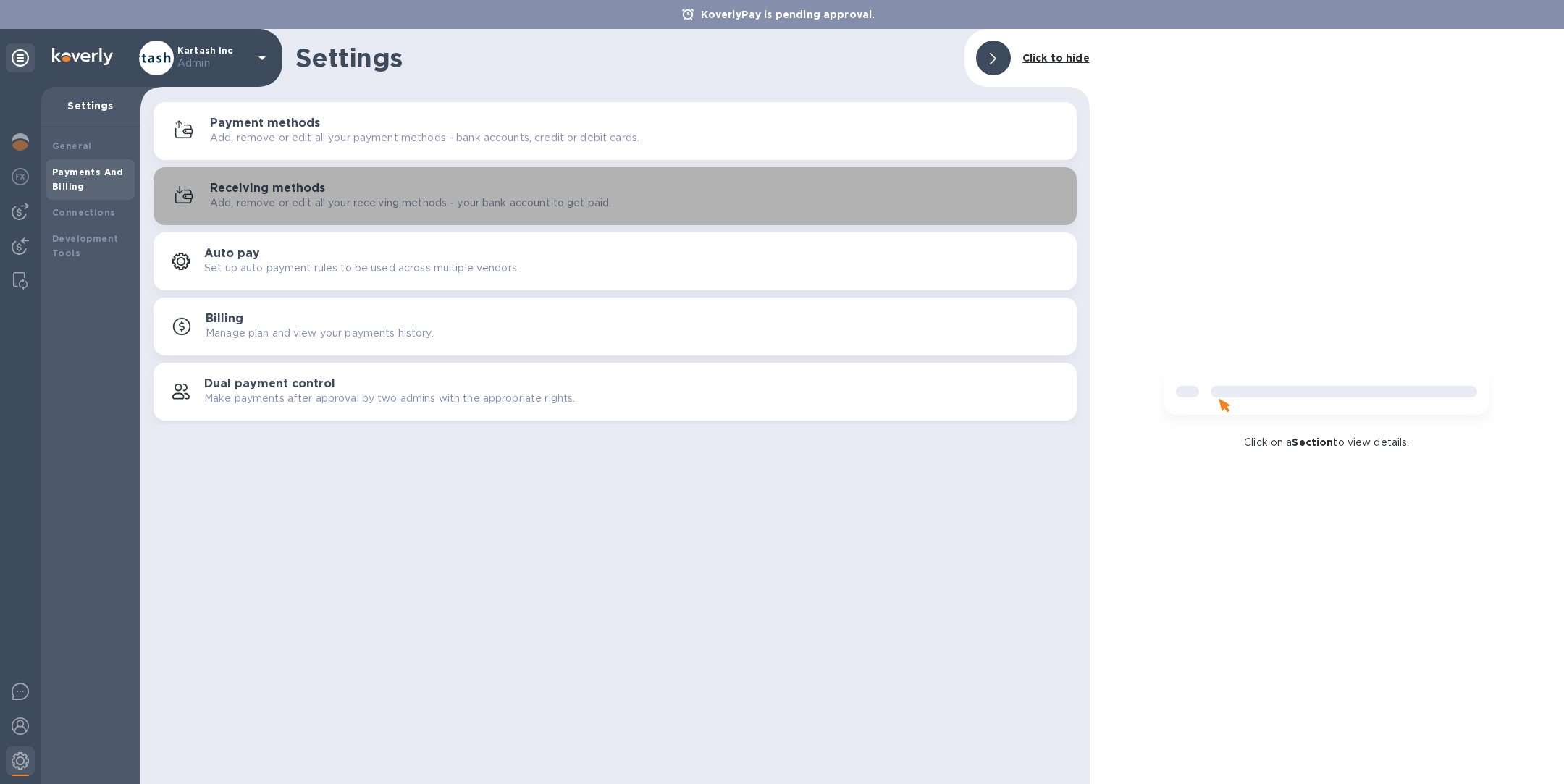
click at [279, 190] on h3 "Receiving methods" at bounding box center [267, 188] width 115 height 14
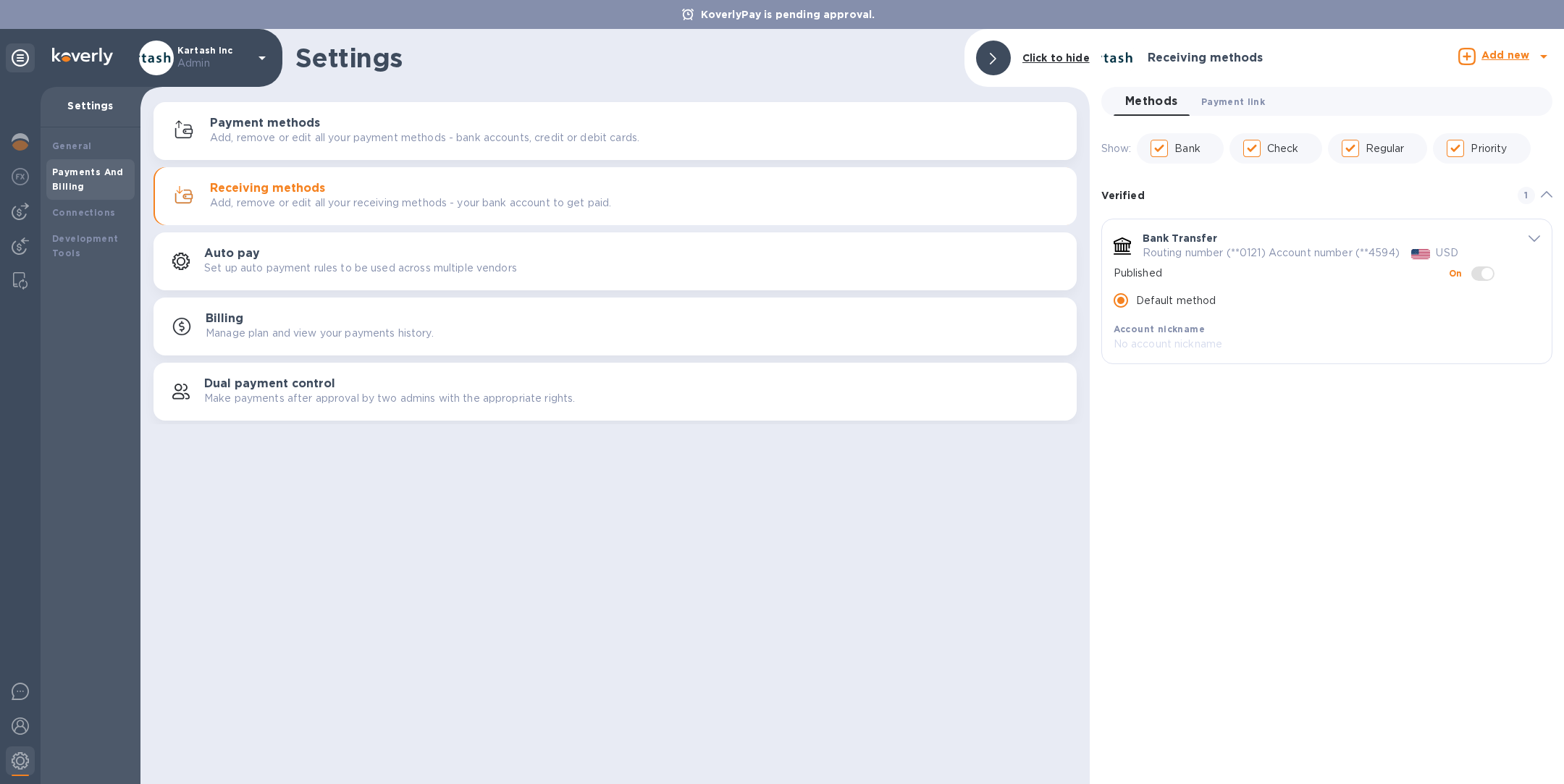
click at [1237, 101] on span "Payment link 0" at bounding box center [1233, 101] width 64 height 15
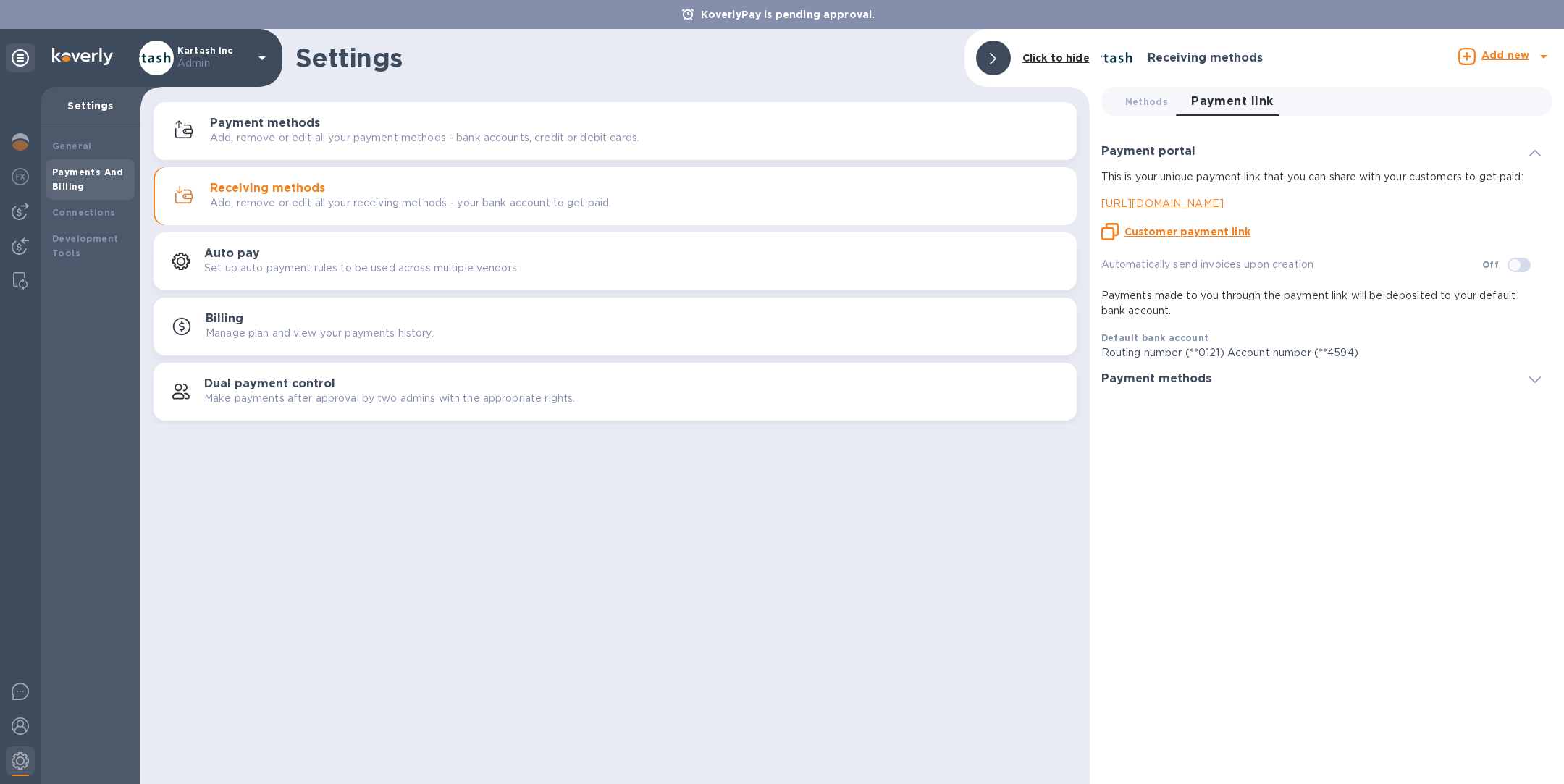
click at [1171, 229] on u "Customer payment link" at bounding box center [1187, 232] width 126 height 12
click at [14, 245] on img at bounding box center [20, 246] width 17 height 17
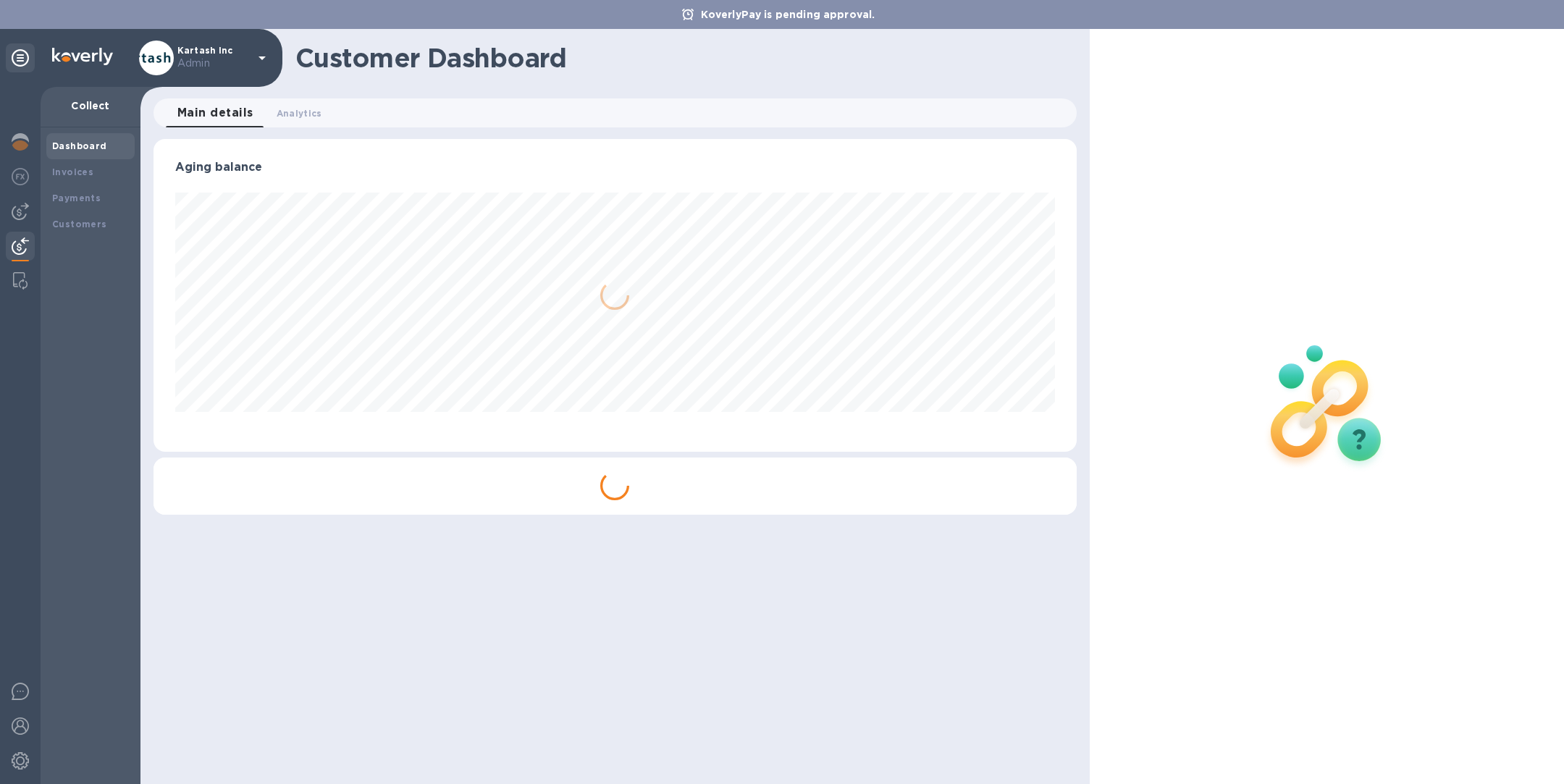
scroll to position [313, 922]
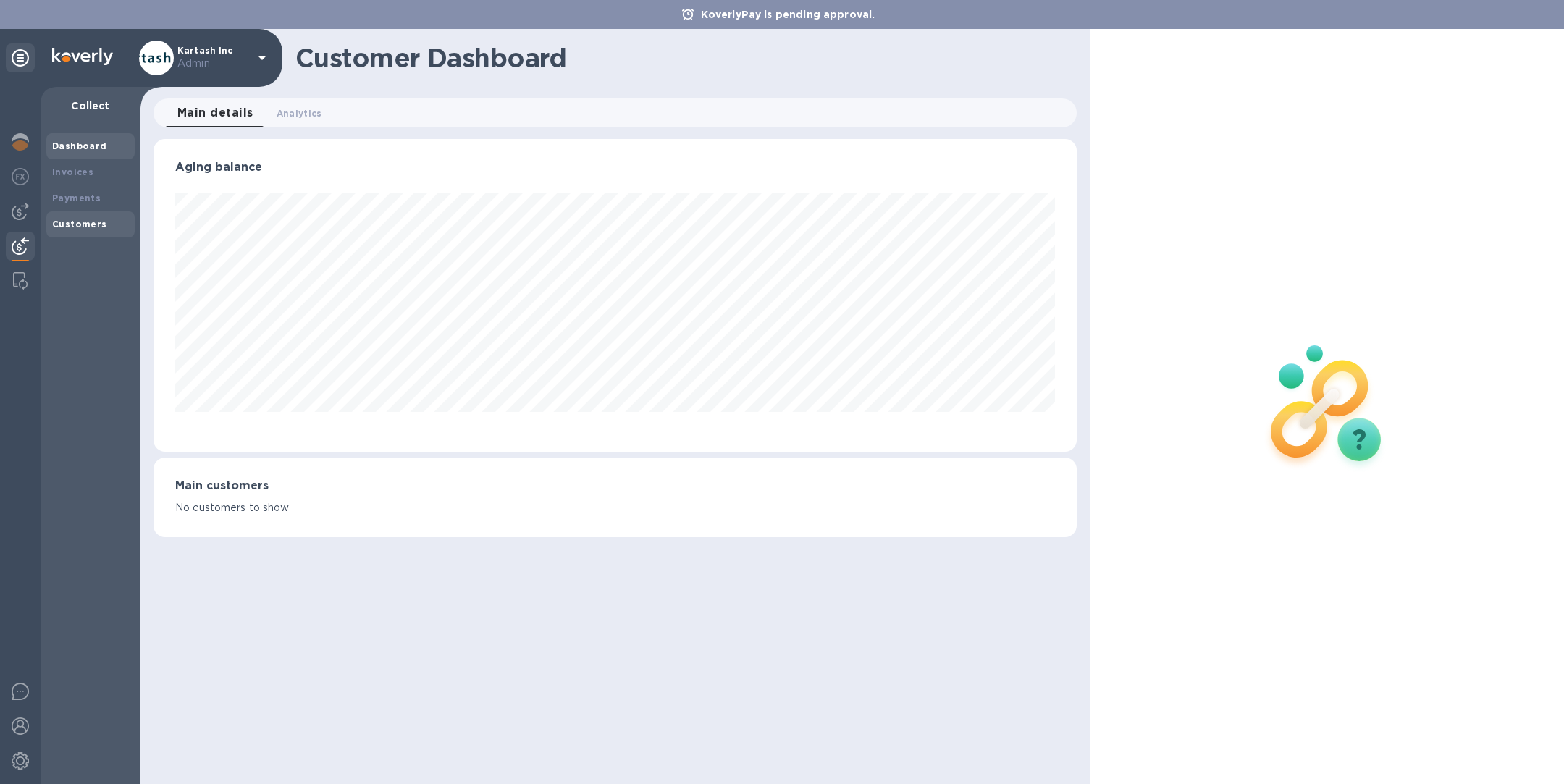
click at [68, 223] on b "Customers" at bounding box center [80, 224] width 55 height 11
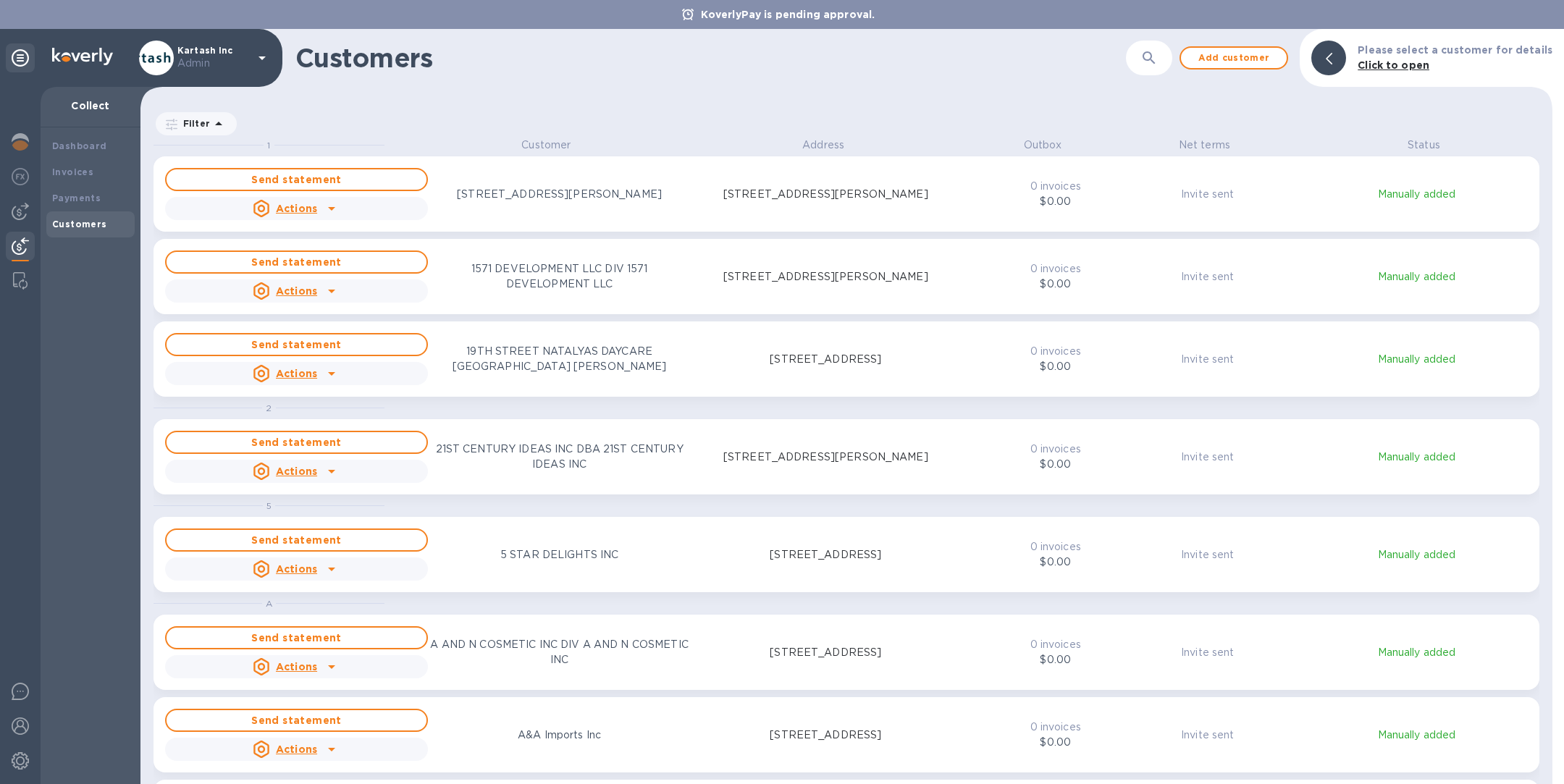
scroll to position [628, 1406]
click at [1158, 54] on icon "button" at bounding box center [1149, 58] width 17 height 17
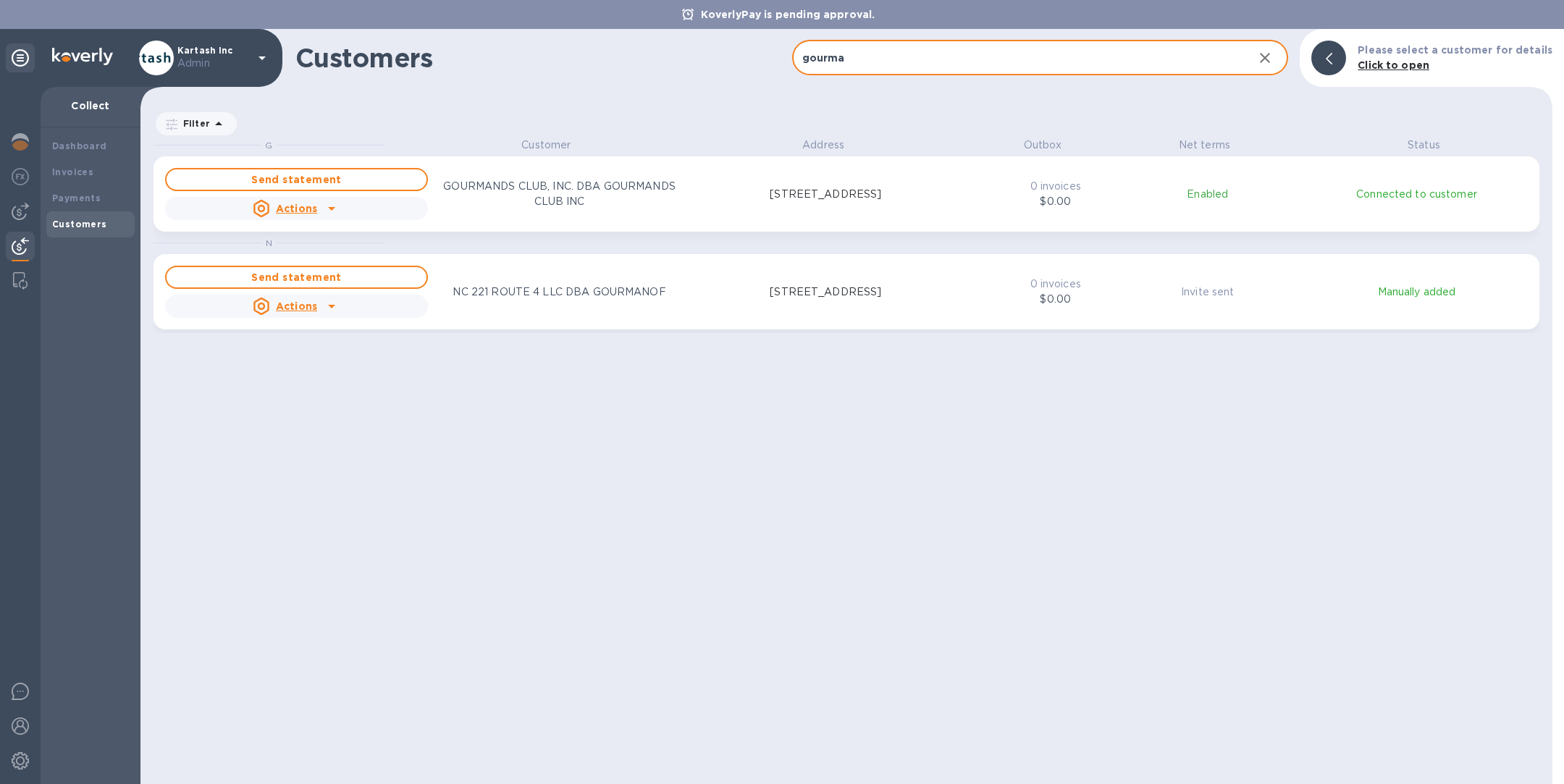
type input "gourma"
click at [617, 188] on p "GOURMANDS CLUB, INC. DBA GOURMANDS CLUB INC" at bounding box center [559, 194] width 263 height 30
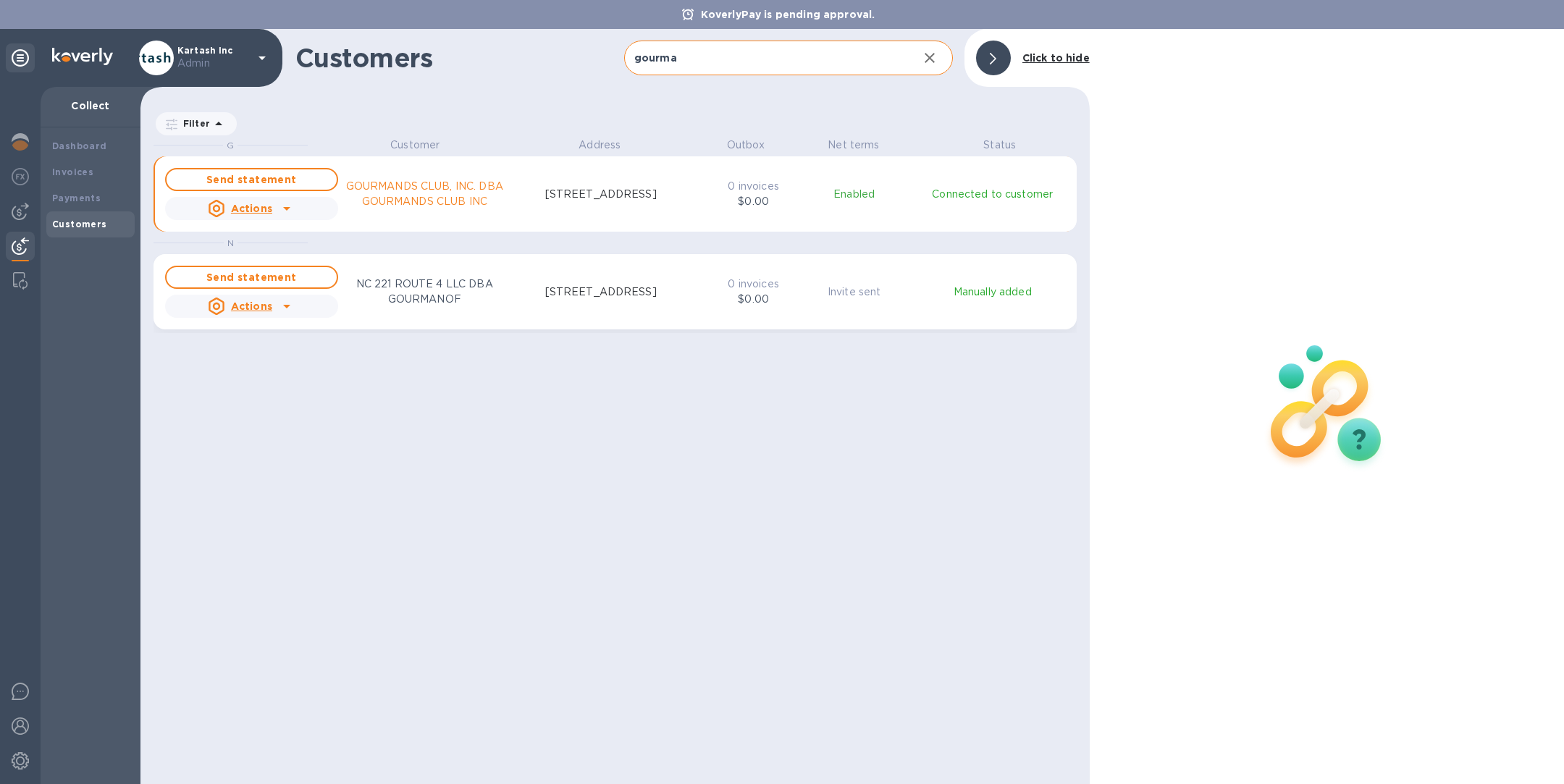
scroll to position [17, 6]
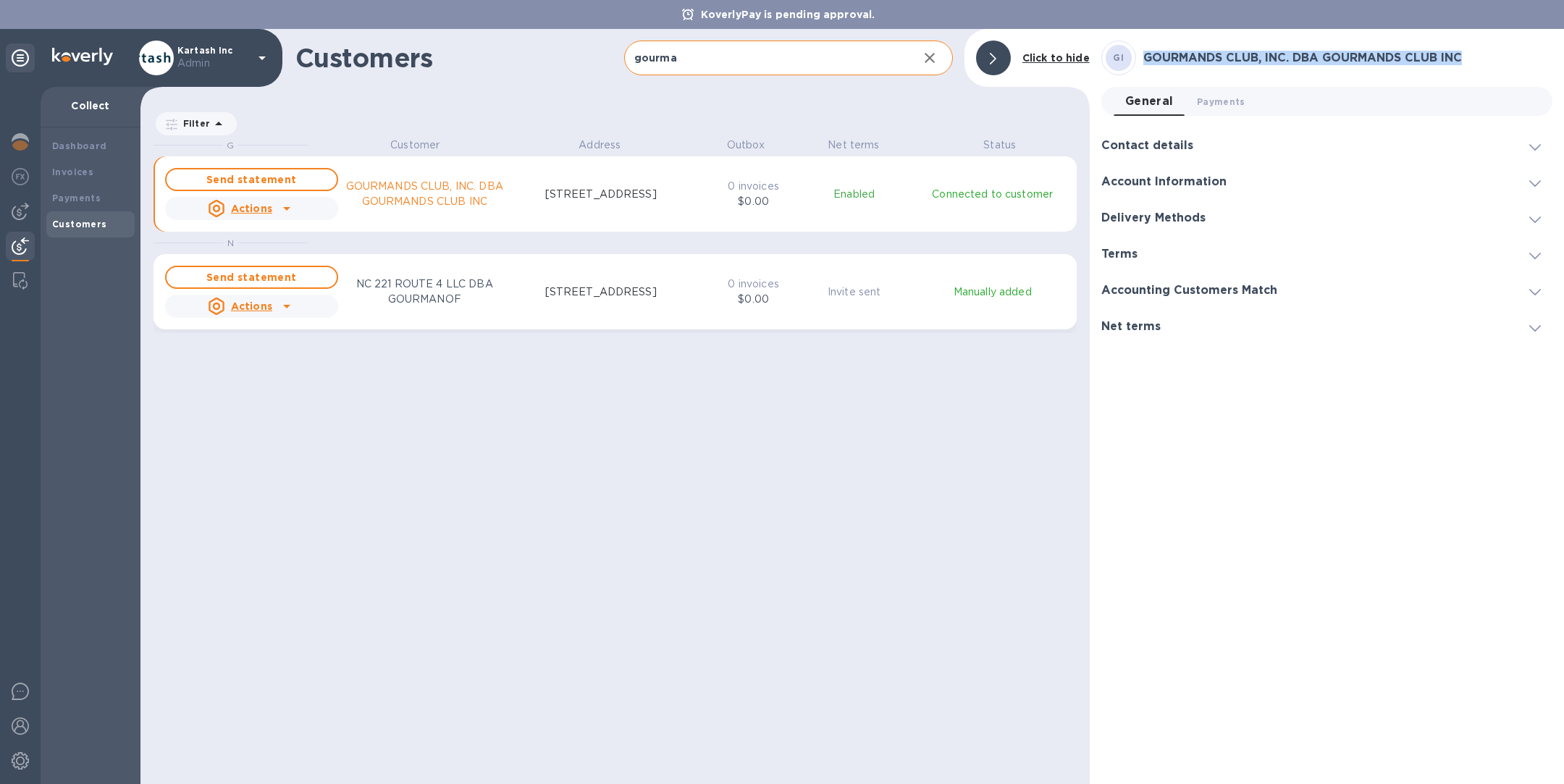
drag, startPoint x: 1487, startPoint y: 56, endPoint x: 1130, endPoint y: 62, distance: 357.1
click at [1130, 62] on div "GI GOURMANDS CLUB, INC. DBA GOURMANDS CLUB INC" at bounding box center [1327, 58] width 451 height 35
copy h3 "GOURMANDS CLUB, INC. DBA GOURMANDS CLUB INC"
click at [1139, 326] on h3 "Net terms" at bounding box center [1131, 326] width 59 height 14
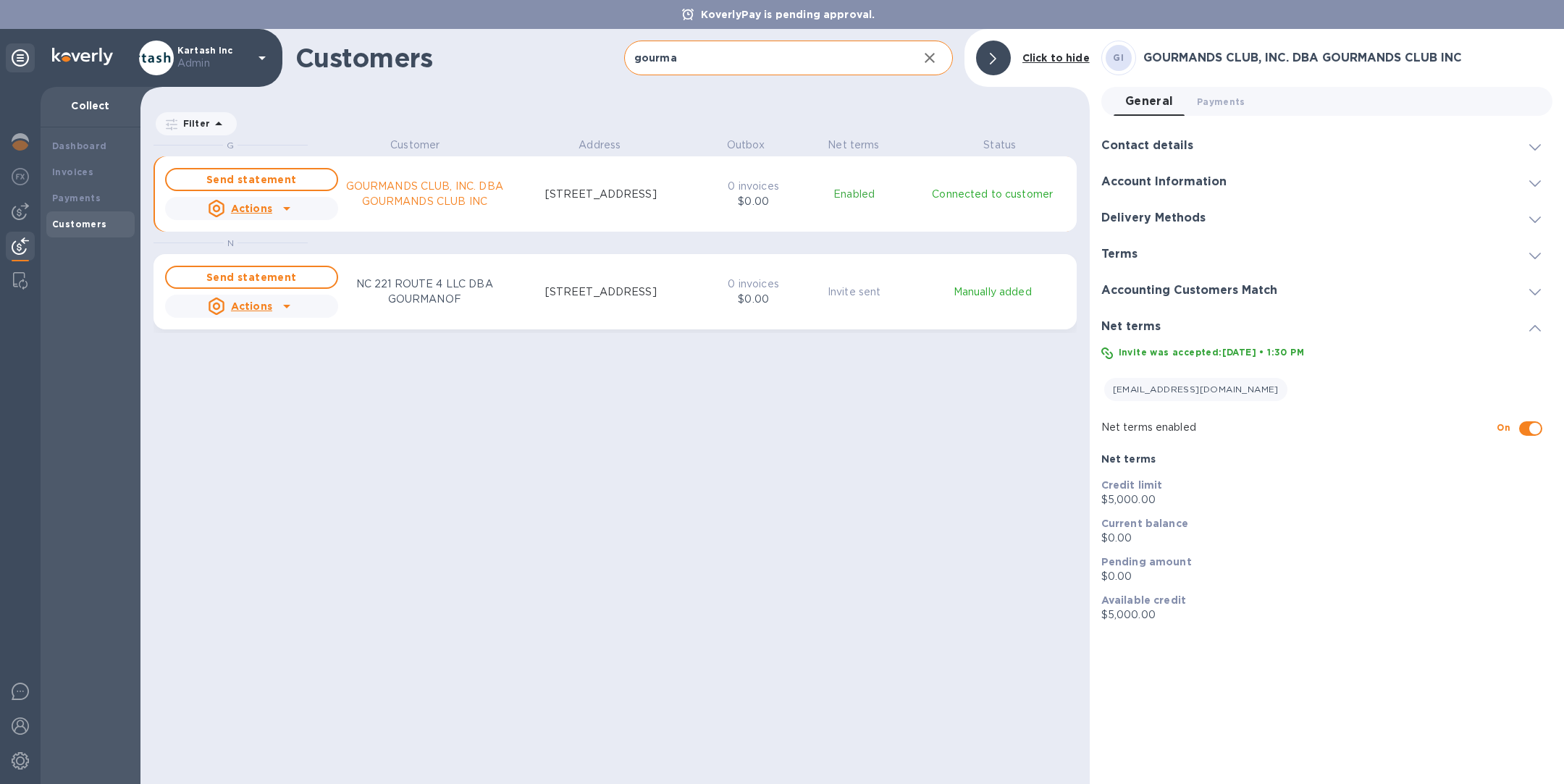
click at [931, 58] on icon "button" at bounding box center [930, 58] width 10 height 10
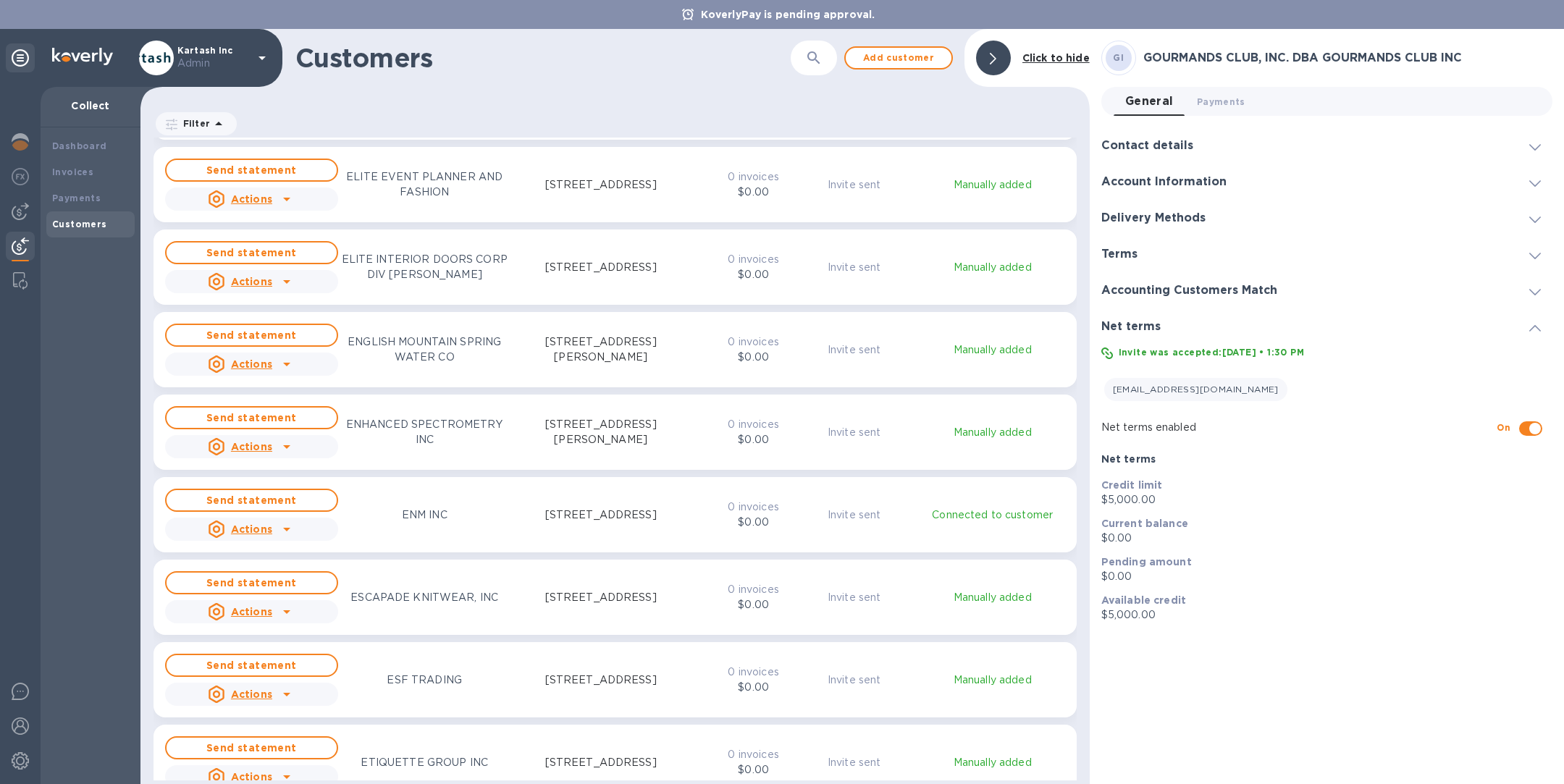
scroll to position [8571, 0]
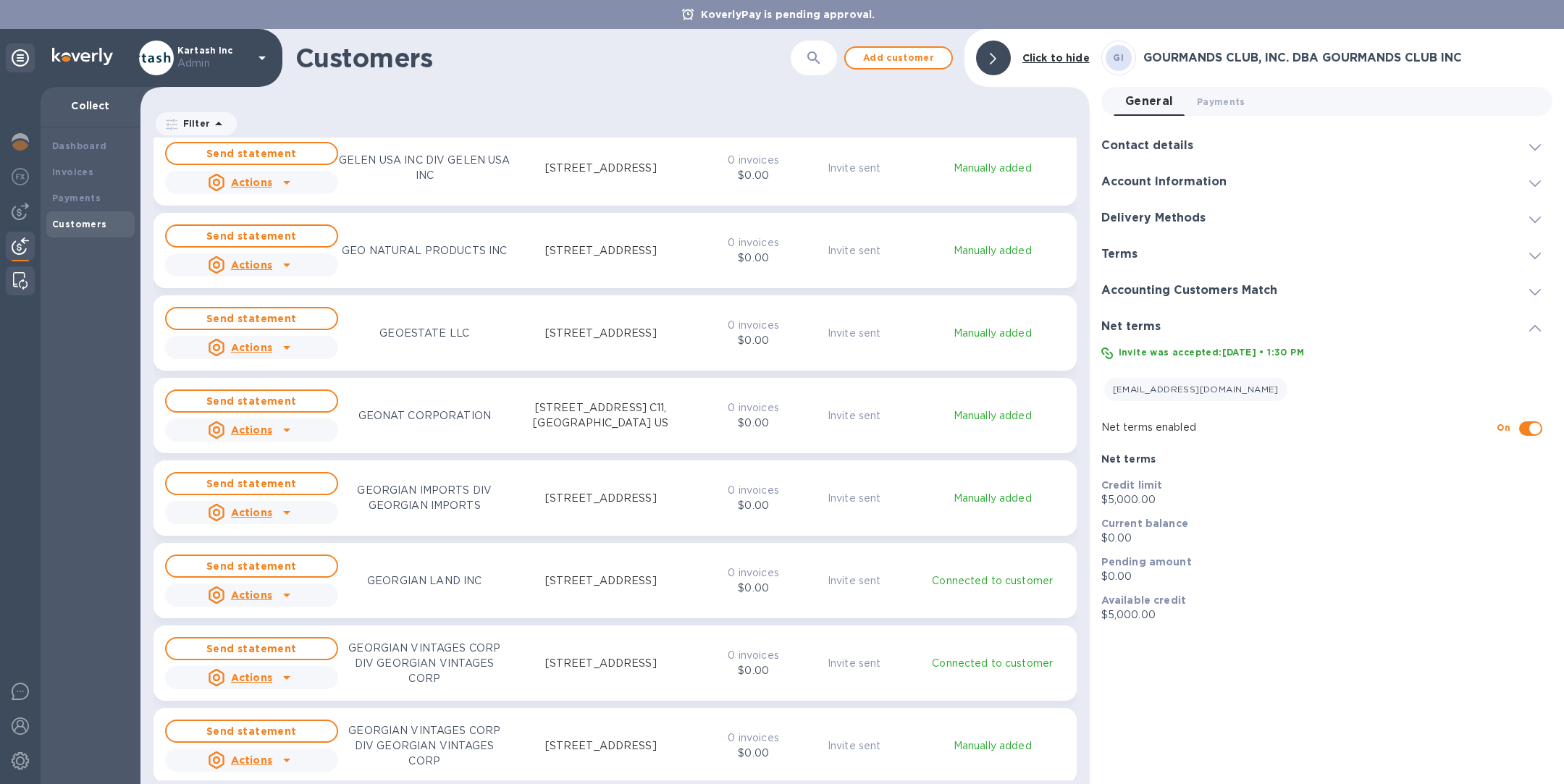
click at [21, 278] on img at bounding box center [20, 281] width 14 height 17
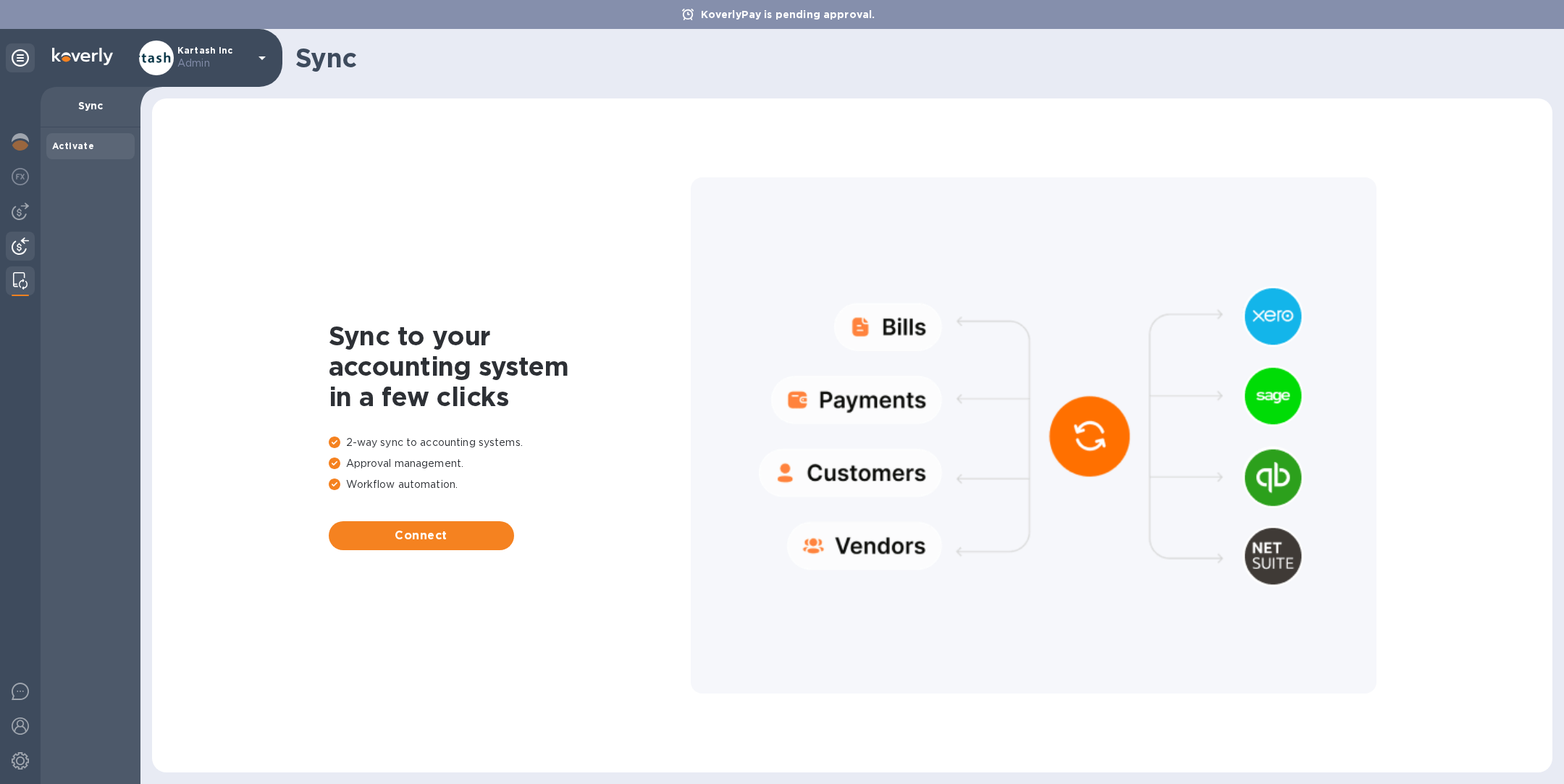
click at [14, 243] on img at bounding box center [20, 246] width 17 height 17
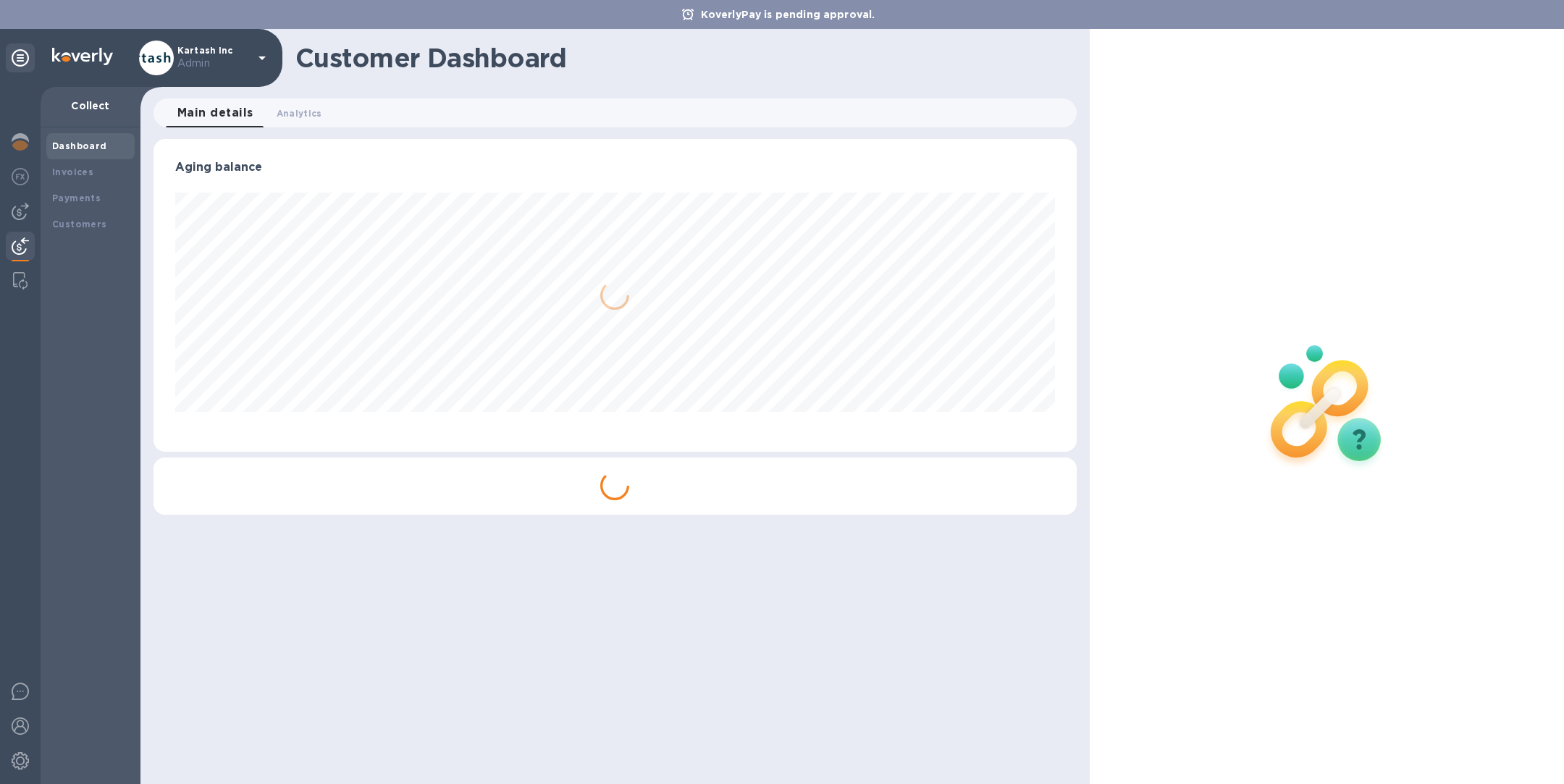
scroll to position [313, 922]
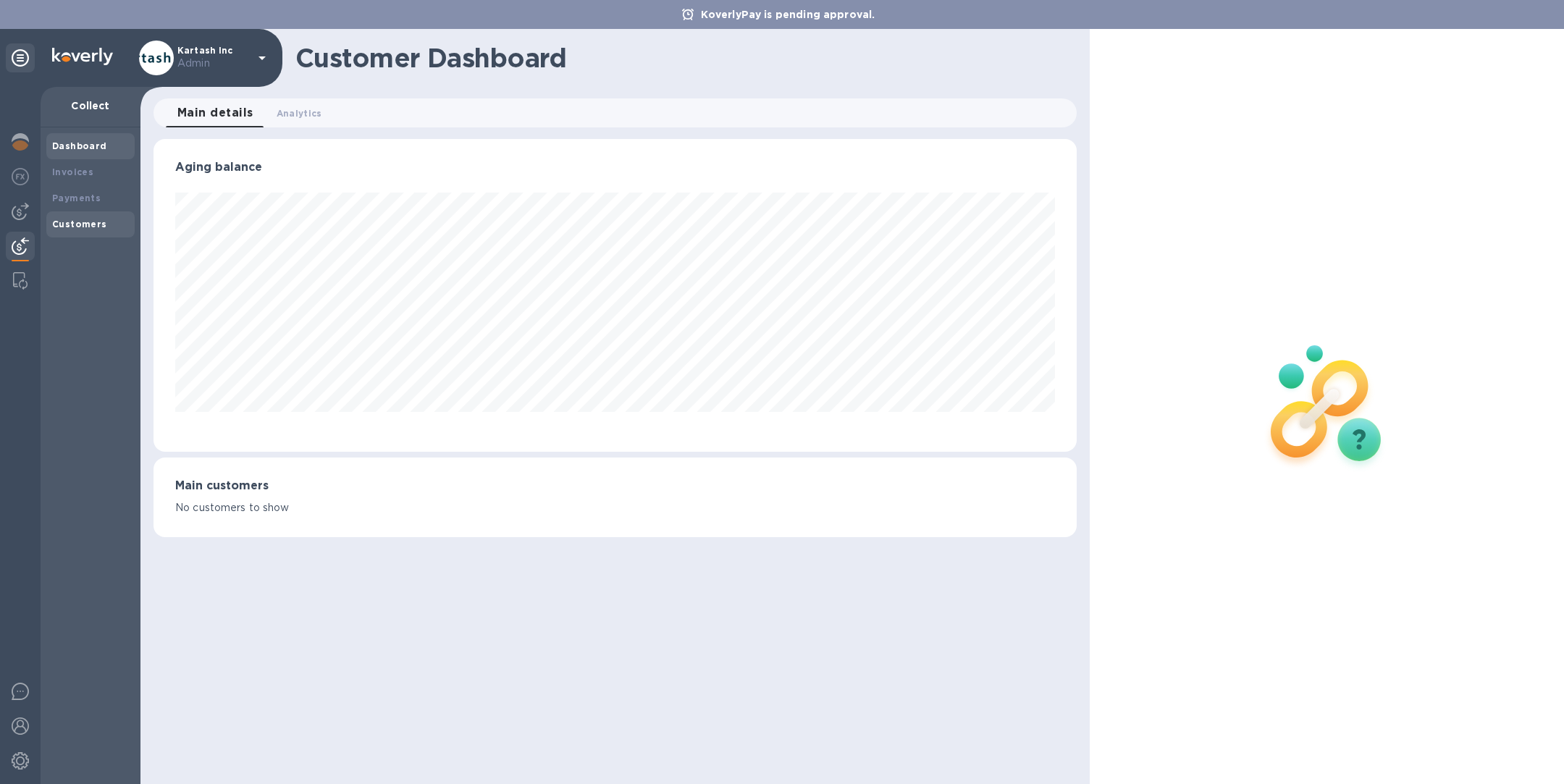
click at [88, 227] on b "Customers" at bounding box center [80, 224] width 55 height 11
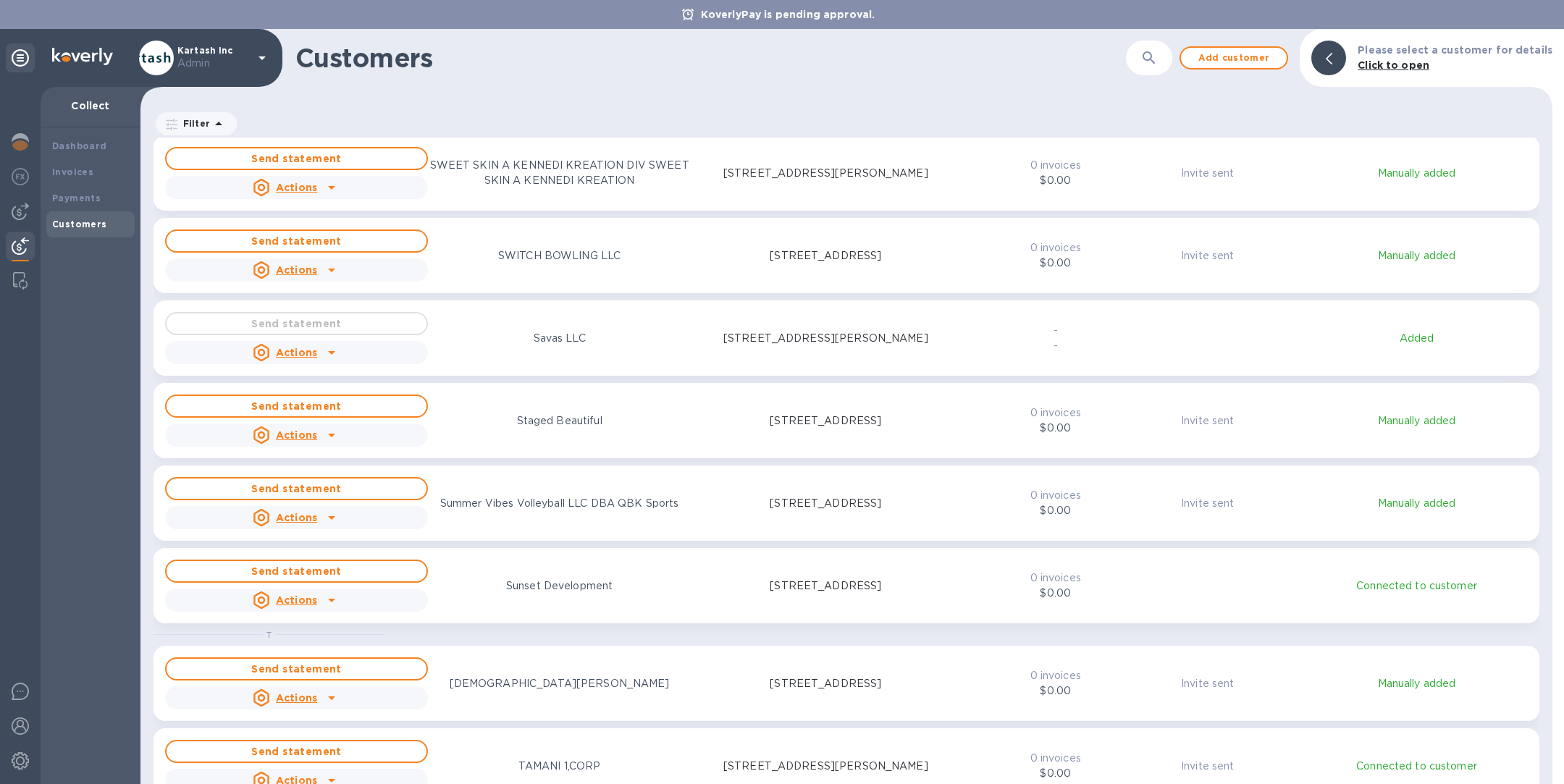
scroll to position [20738, 0]
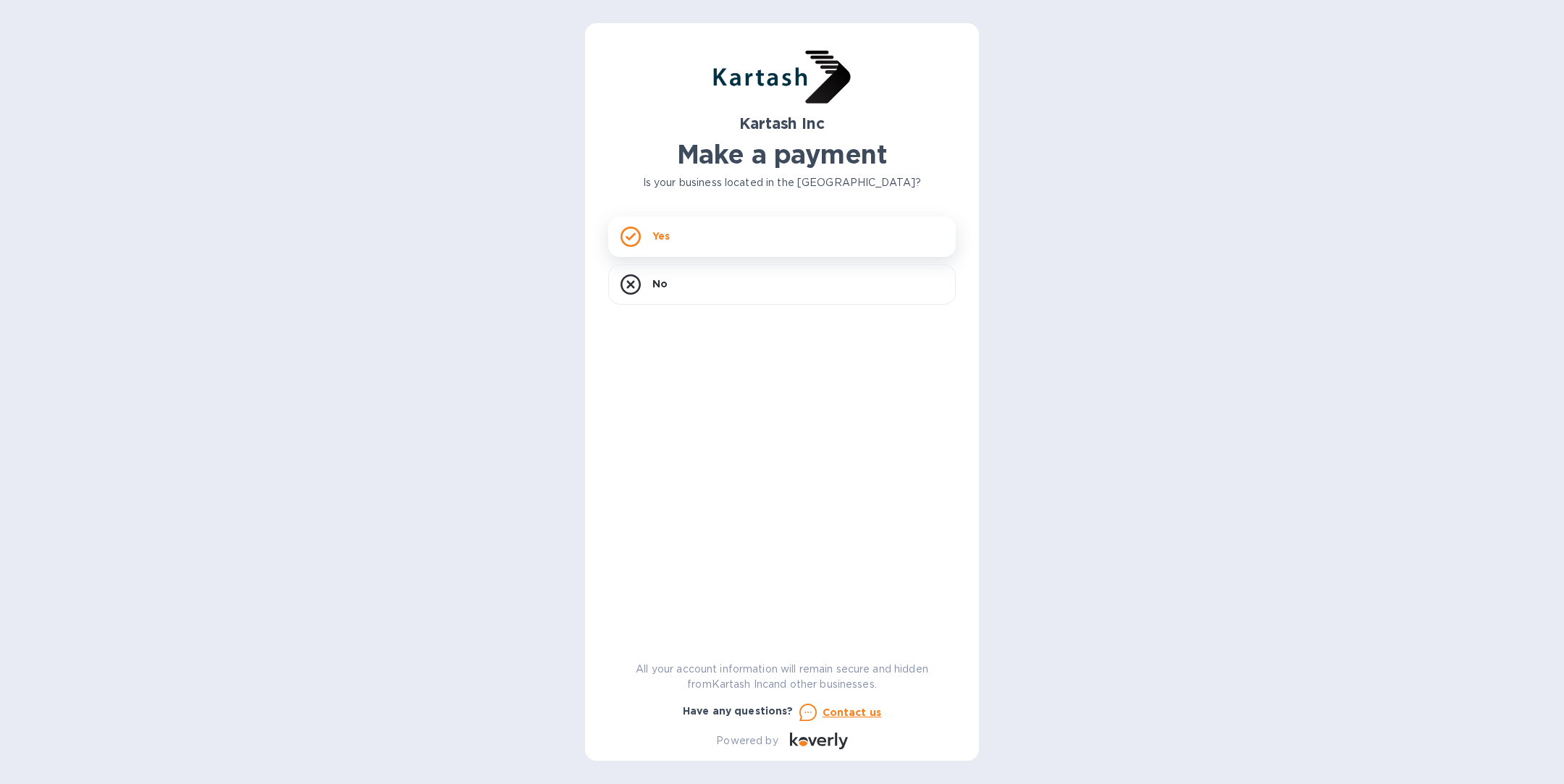
click at [777, 235] on div "Yes" at bounding box center [782, 237] width 348 height 41
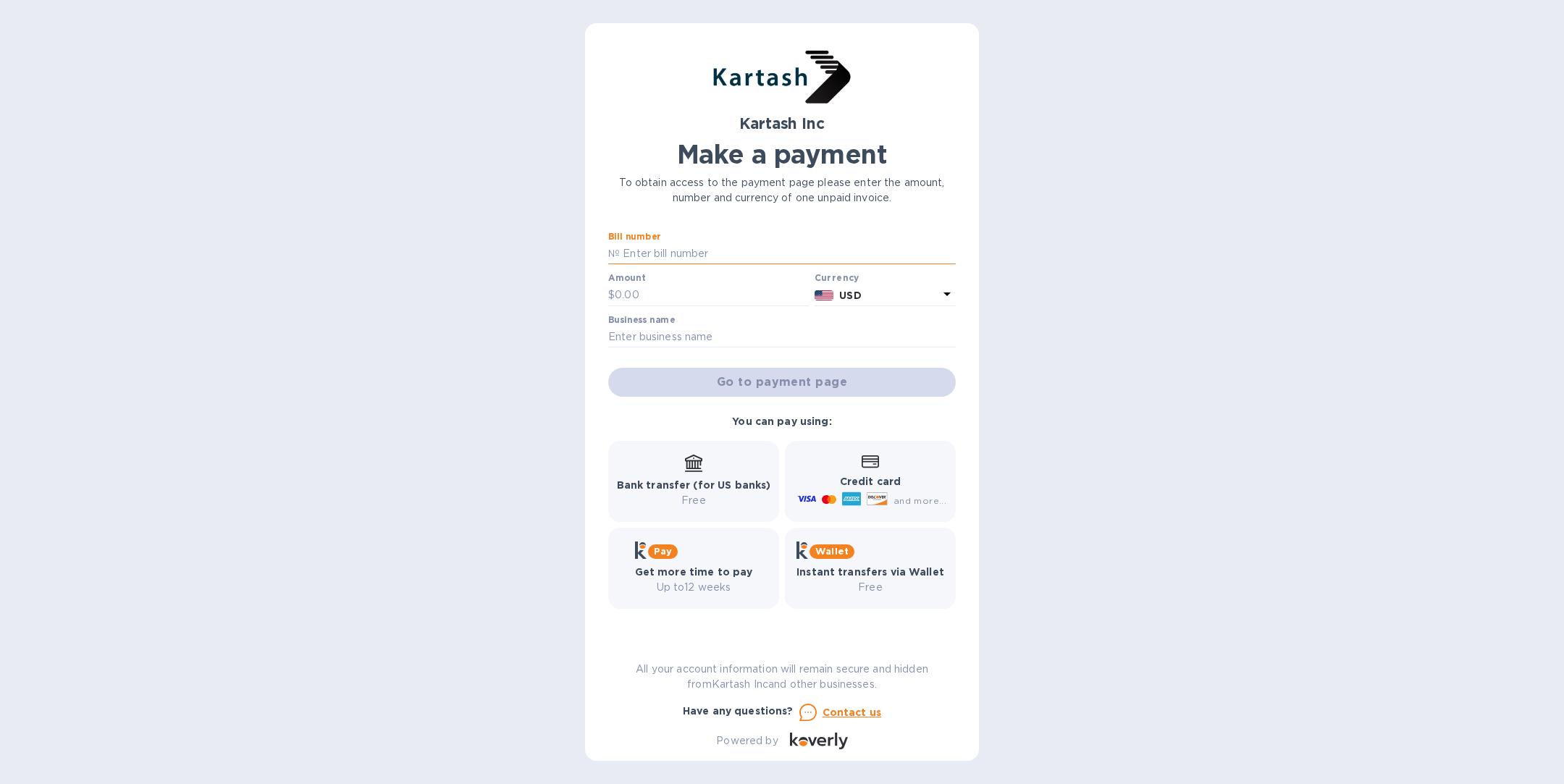
click at [690, 248] on input "text" at bounding box center [788, 254] width 336 height 22
type input "test"
click at [702, 302] on input "text" at bounding box center [712, 295] width 194 height 22
type input "1,234"
click at [696, 336] on input "text" at bounding box center [782, 337] width 348 height 22
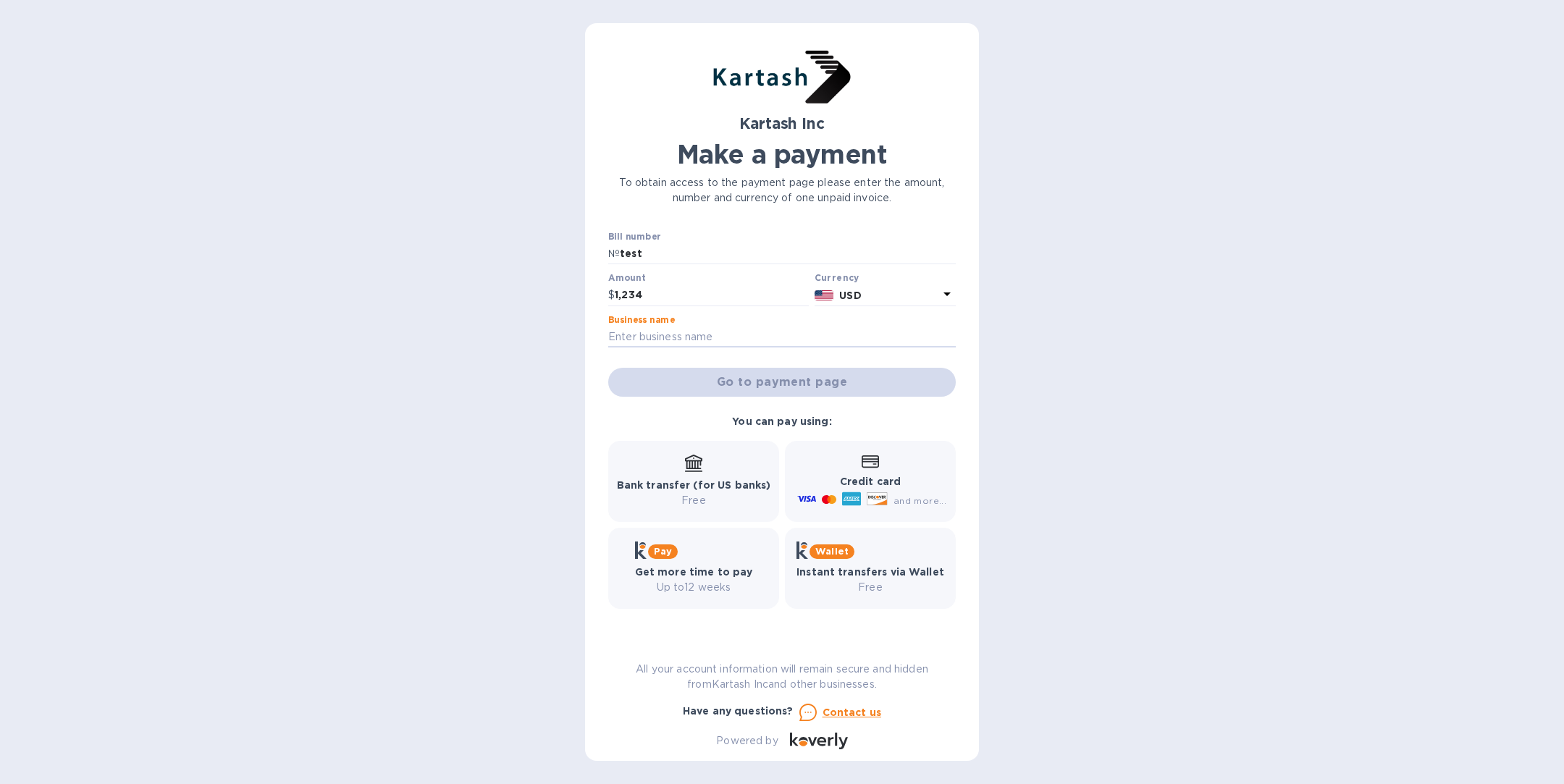
type input "test"
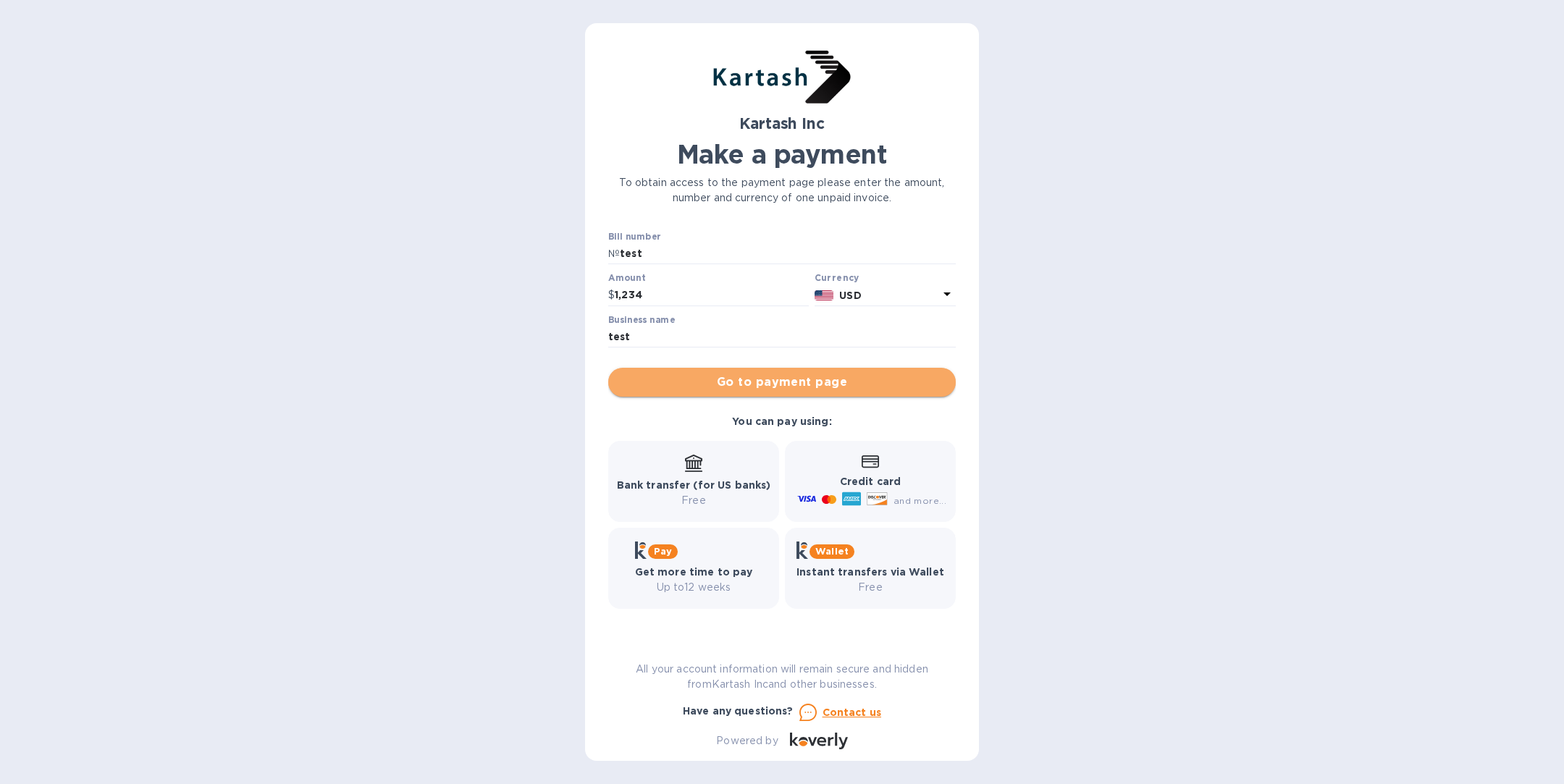
click at [766, 380] on span "Go to payment page" at bounding box center [782, 382] width 324 height 17
